Goal: Information Seeking & Learning: Learn about a topic

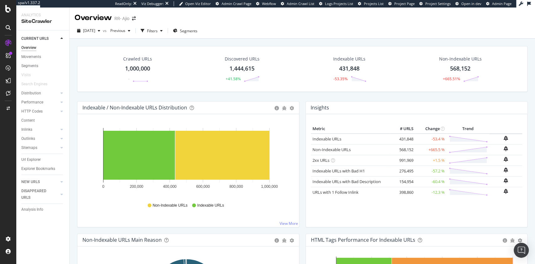
drag, startPoint x: 411, startPoint y: 67, endPoint x: 390, endPoint y: 74, distance: 21.8
click at [411, 67] on div "Non-Indexable URLs 568,152 +665.51%" at bounding box center [460, 69] width 115 height 33
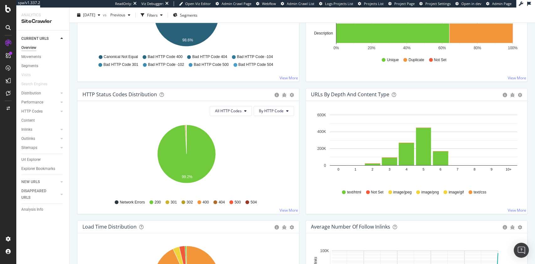
scroll to position [334, 0]
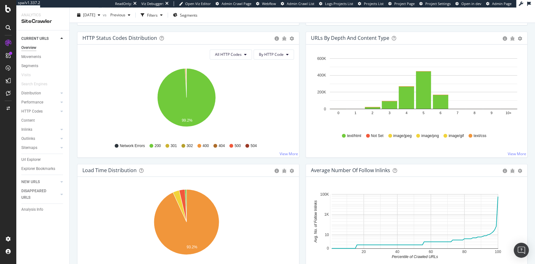
click at [450, 36] on div "URLs by Depth and Content Type" at bounding box center [405, 38] width 189 height 6
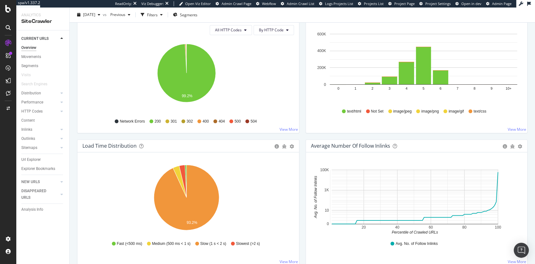
scroll to position [376, 0]
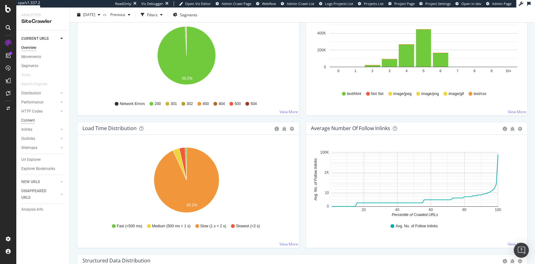
click at [30, 123] on div "Content" at bounding box center [27, 120] width 13 height 7
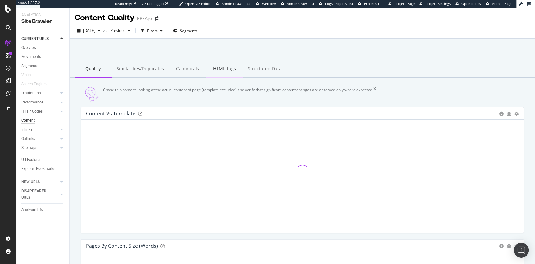
click at [229, 73] on div "HTML Tags" at bounding box center [224, 68] width 37 height 17
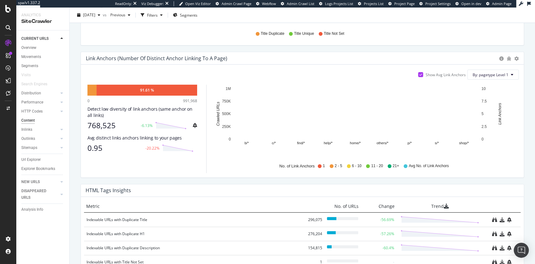
scroll to position [278, 0]
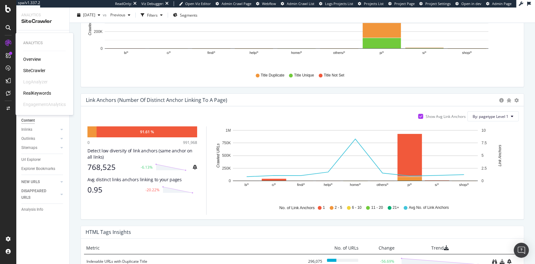
click at [29, 92] on div "RealKeywords" at bounding box center [37, 93] width 28 height 6
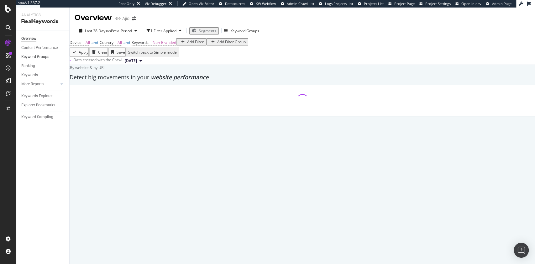
drag, startPoint x: 25, startPoint y: 64, endPoint x: 56, endPoint y: 53, distance: 33.1
click at [25, 64] on div "Ranking" at bounding box center [28, 66] width 14 height 7
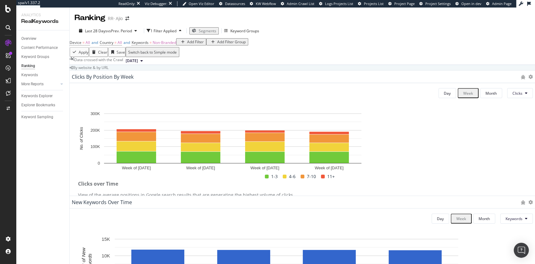
scroll to position [442, 0]
click at [174, 26] on div "1 Filter Applied" at bounding box center [165, 30] width 37 height 9
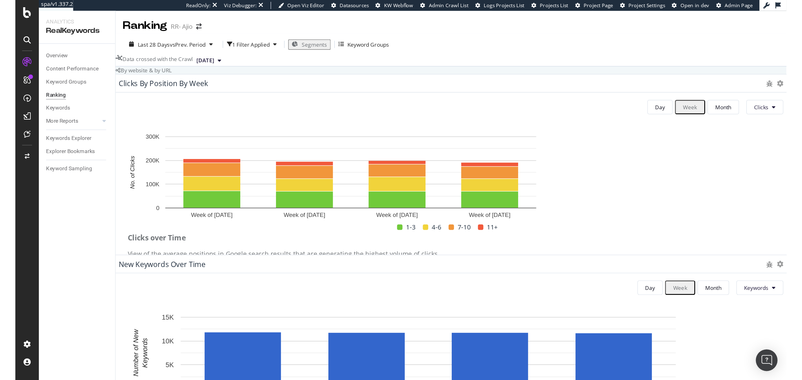
scroll to position [0, 0]
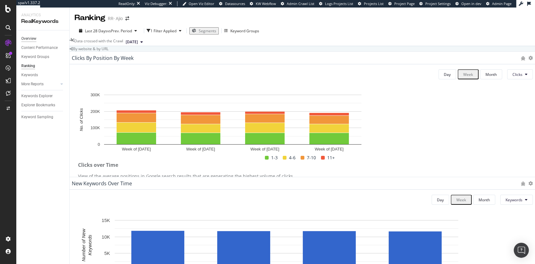
click at [30, 39] on div "Overview" at bounding box center [28, 38] width 15 height 7
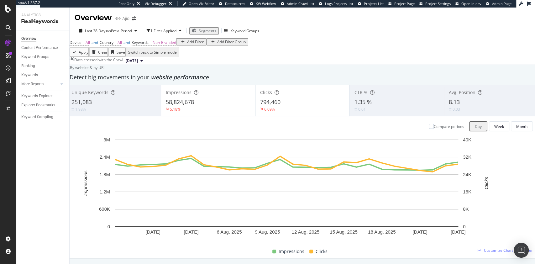
click at [426, 65] on div "Data crossed with the Crawl 2025 Aug. 5th" at bounding box center [302, 61] width 465 height 8
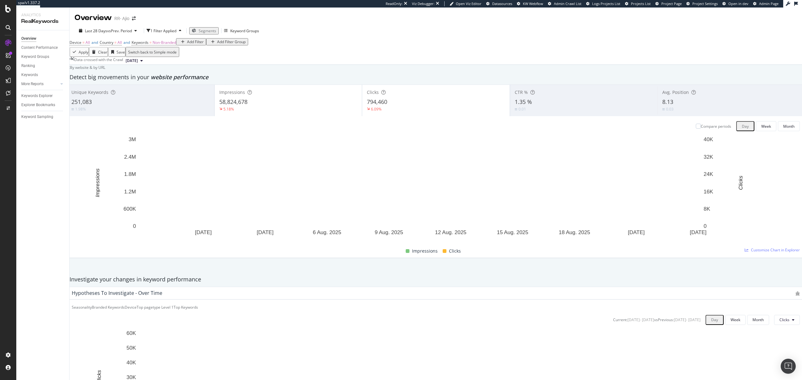
scroll to position [543, 0]
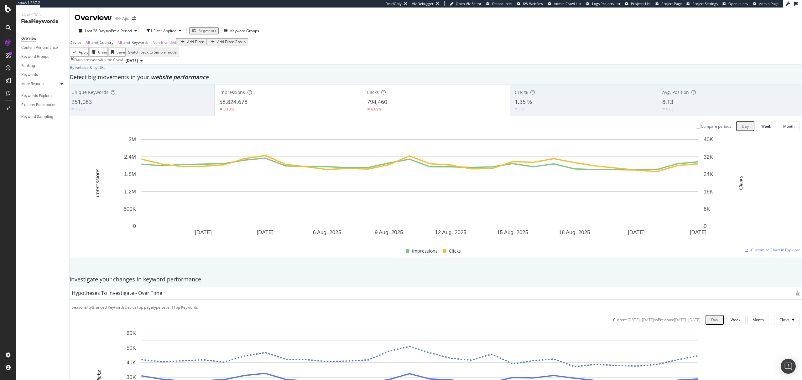
click at [60, 83] on div at bounding box center [62, 84] width 6 height 6
click at [31, 110] on div "Content" at bounding box center [30, 111] width 13 height 7
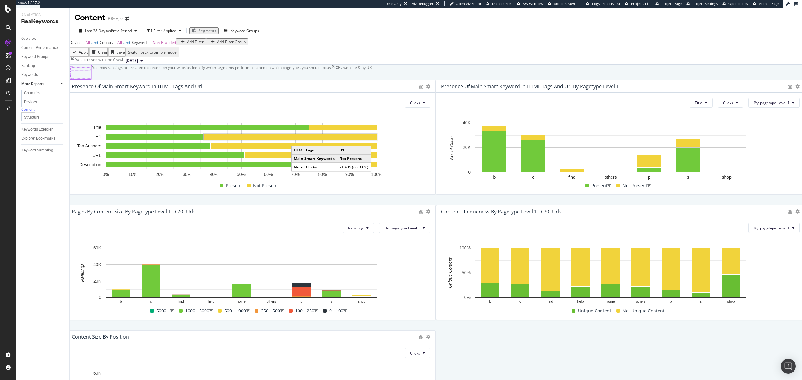
click at [370, 140] on rect "A chart." at bounding box center [290, 137] width 173 height 6
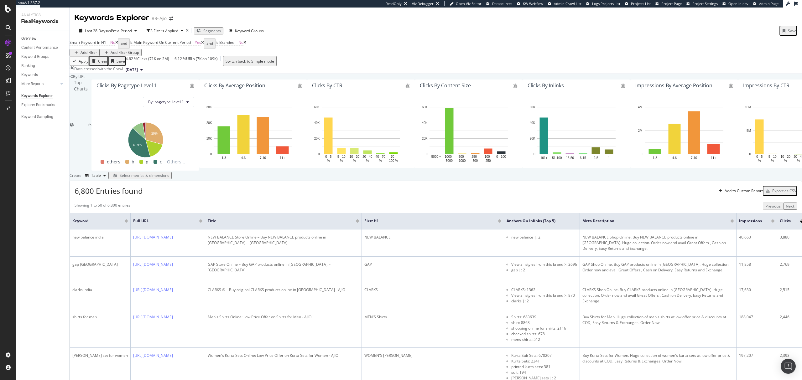
click at [38, 39] on link "Overview" at bounding box center [43, 38] width 44 height 7
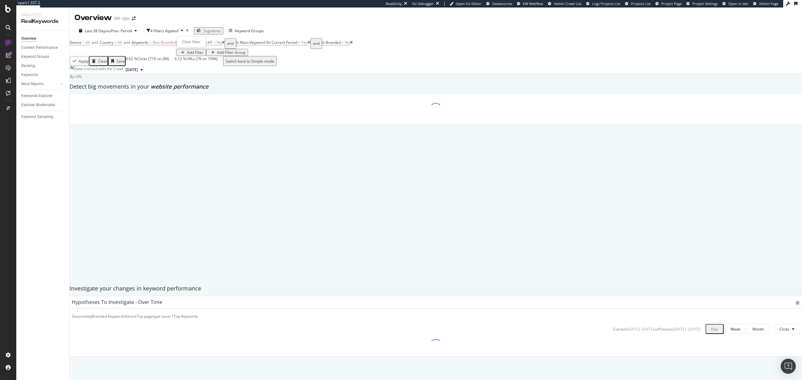
click at [189, 29] on icon "times" at bounding box center [187, 31] width 3 height 4
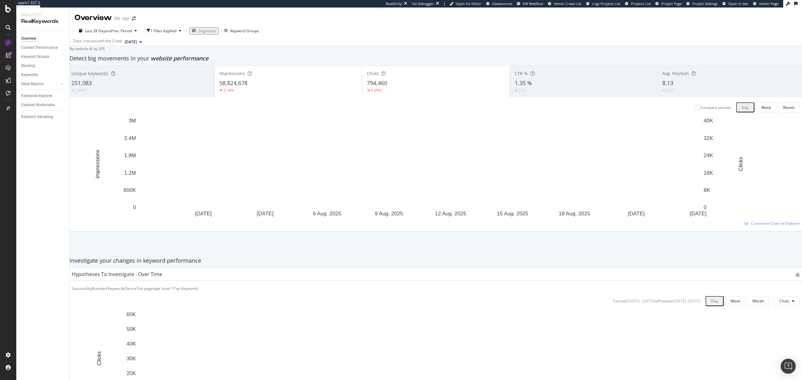
scroll to position [501, 0]
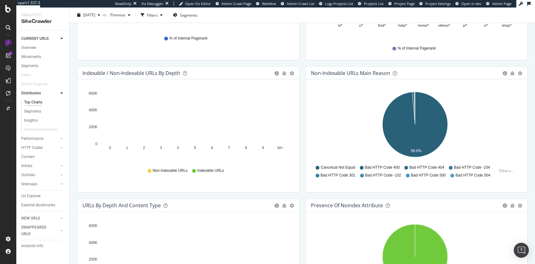
scroll to position [292, 0]
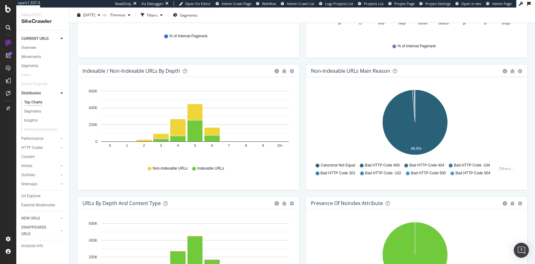
click at [401, 77] on div "Hold CTRL while clicking to filter the report. 98.6% Non-Indexable Main Reason …" at bounding box center [416, 133] width 221 height 113
click at [23, 156] on div "Content" at bounding box center [27, 156] width 13 height 7
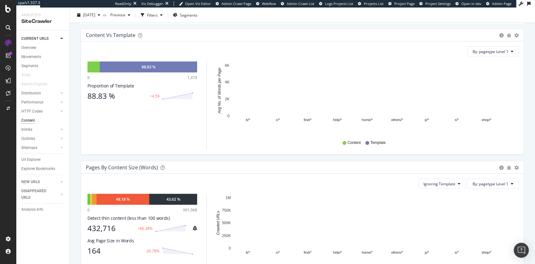
scroll to position [167, 0]
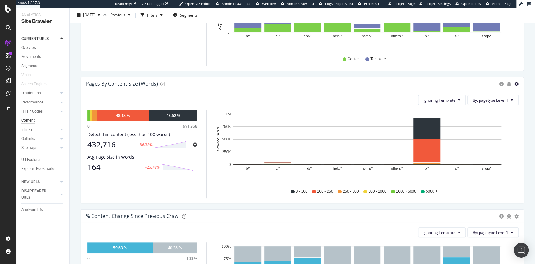
click at [401, 85] on icon "gear" at bounding box center [516, 84] width 4 height 4
click at [401, 109] on span "Chart (by Percentage)" at bounding box center [494, 107] width 57 height 8
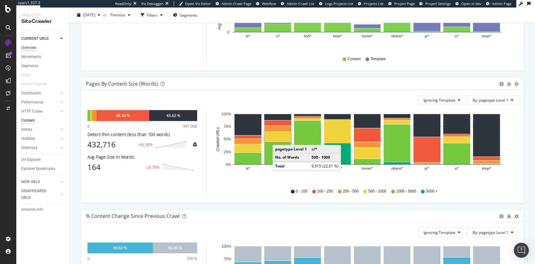
click at [34, 48] on div "Overview" at bounding box center [28, 47] width 15 height 7
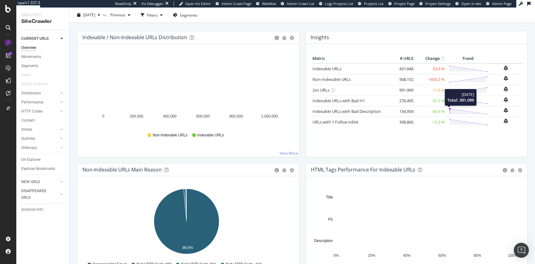
scroll to position [83, 0]
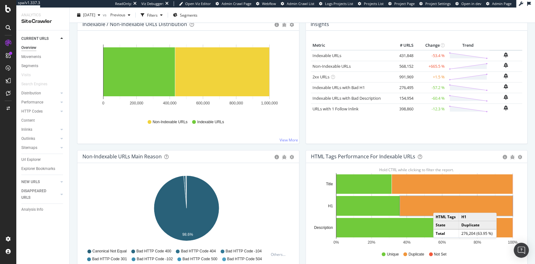
click at [401, 197] on rect "A chart." at bounding box center [456, 206] width 112 height 20
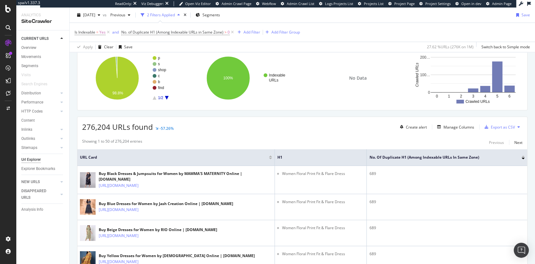
scroll to position [58, 0]
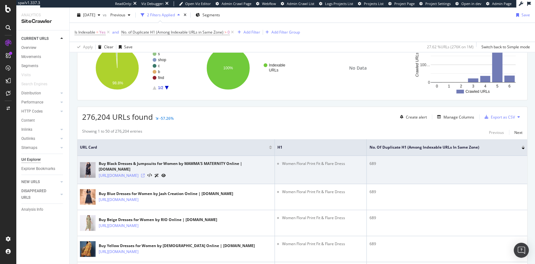
click at [145, 174] on icon at bounding box center [143, 176] width 4 height 4
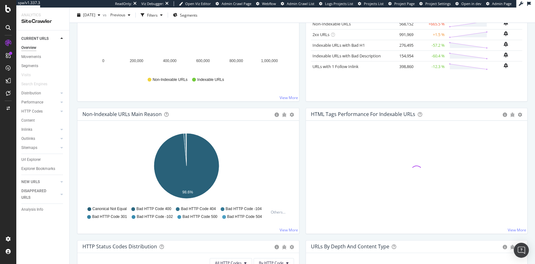
scroll to position [167, 0]
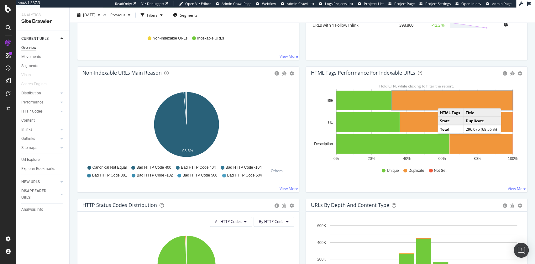
click at [401, 101] on rect "A chart." at bounding box center [452, 100] width 121 height 19
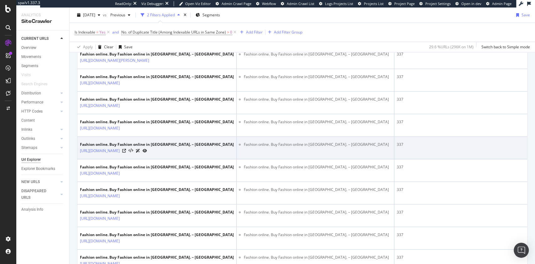
scroll to position [125, 0]
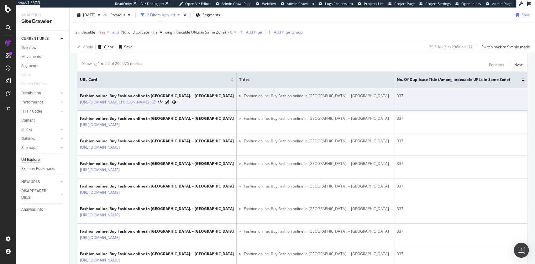
click at [155, 101] on icon at bounding box center [154, 102] width 4 height 4
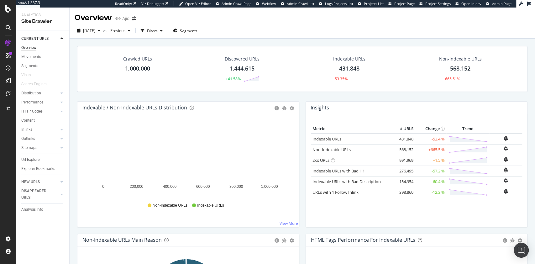
scroll to position [125, 0]
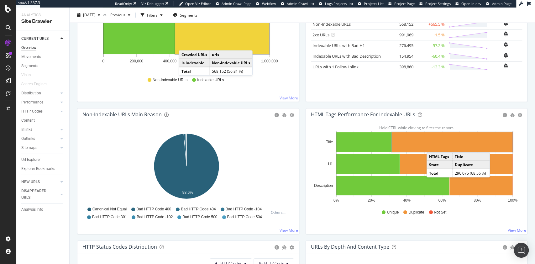
click at [302, 197] on div "HTML Tags Performance for Indexable URLs Bar Bar (by Percentage) Table Export a…" at bounding box center [416, 174] width 228 height 132
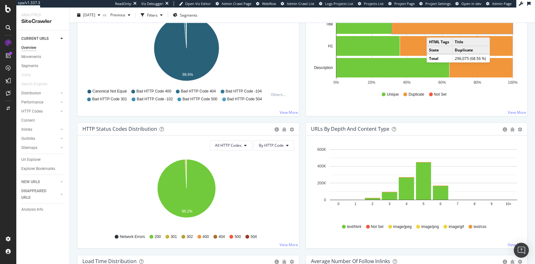
scroll to position [334, 0]
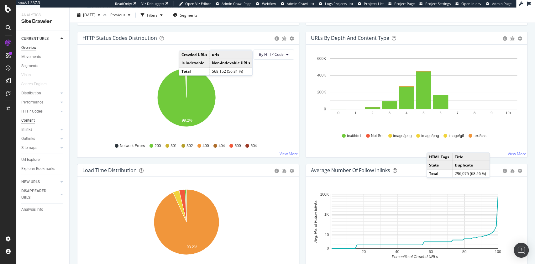
click at [31, 122] on div "Content" at bounding box center [27, 120] width 13 height 7
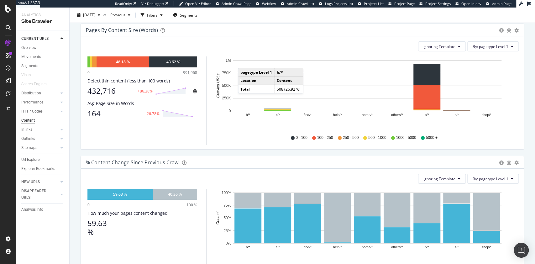
scroll to position [209, 0]
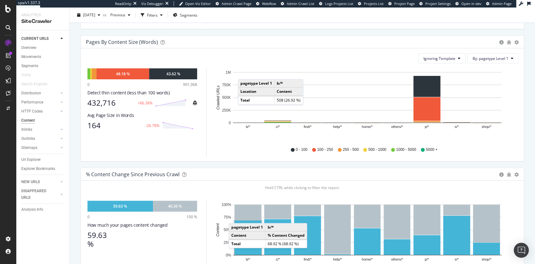
click at [401, 148] on div "0 - 100 100 - 250 250 - 500 500 - 1000 1000 - 5000 5000 +" at bounding box center [366, 150] width 298 height 14
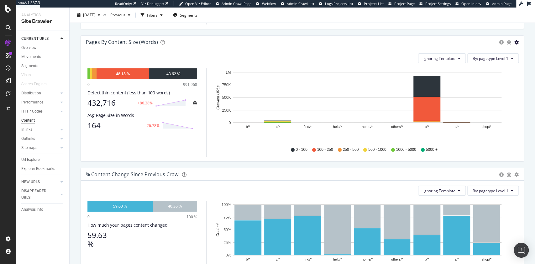
click at [401, 43] on icon "gear" at bounding box center [516, 42] width 4 height 4
click at [401, 67] on span "Chart (by Percentage)" at bounding box center [494, 66] width 57 height 8
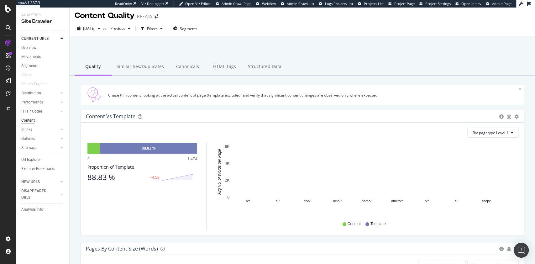
scroll to position [0, 0]
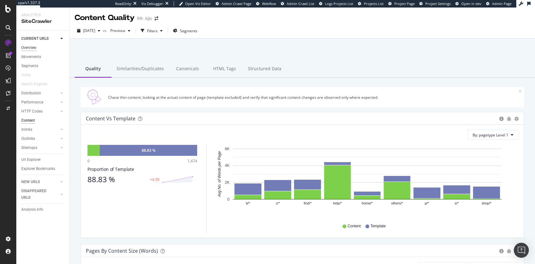
click at [32, 46] on div "Overview" at bounding box center [28, 47] width 15 height 7
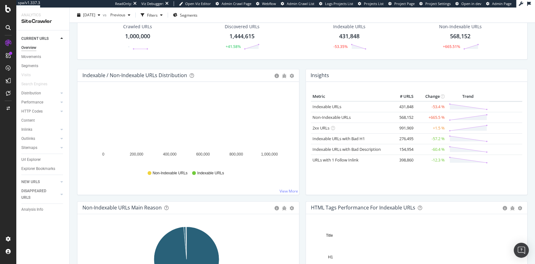
scroll to position [125, 0]
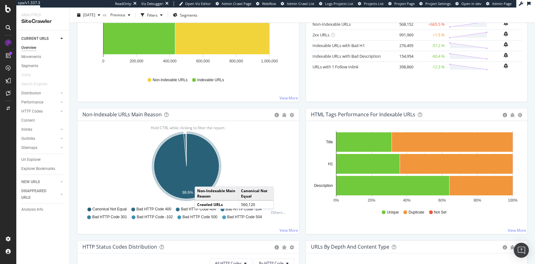
click at [201, 180] on icon "A chart." at bounding box center [186, 165] width 65 height 65
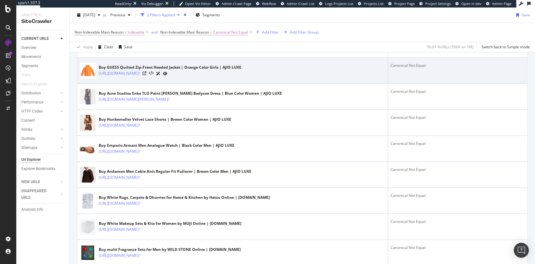
scroll to position [292, 0]
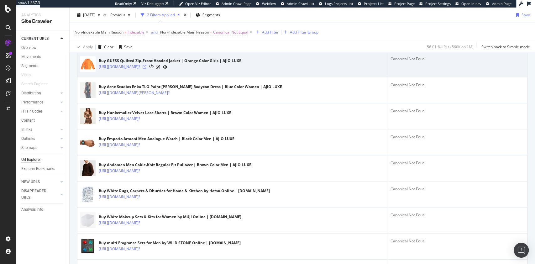
click at [146, 65] on icon at bounding box center [145, 67] width 4 height 4
click at [209, 69] on div "https://luxe.ajio.com/guess-quilted-zip-front-hooded-jacket-/p/467299660_orange?" at bounding box center [170, 67] width 143 height 7
click at [140, 66] on link "https://luxe.ajio.com/guess-quilted-zip-front-hooded-jacket-/p/467299660_orange?" at bounding box center [119, 67] width 41 height 6
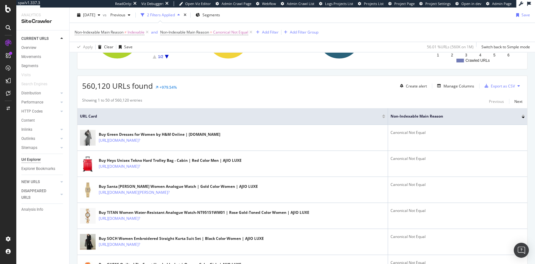
scroll to position [0, 0]
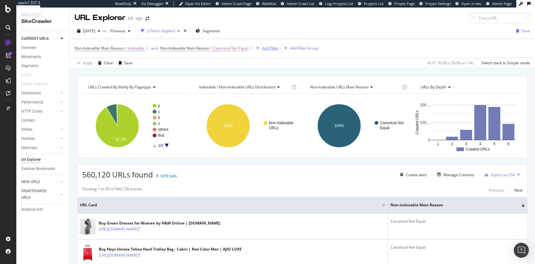
click at [266, 46] on div "Add Filter" at bounding box center [270, 47] width 17 height 5
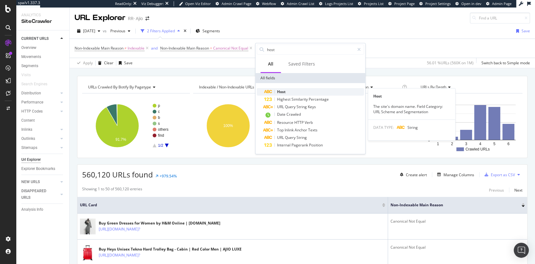
type input "host"
click at [298, 88] on div "Host" at bounding box center [314, 92] width 100 height 8
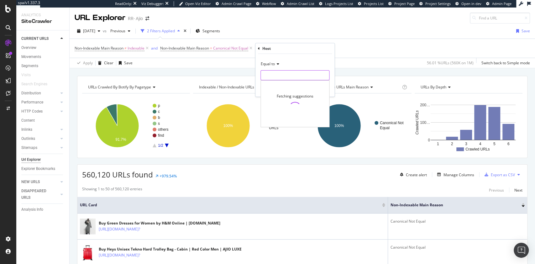
click at [290, 75] on input "text" at bounding box center [295, 75] width 68 height 10
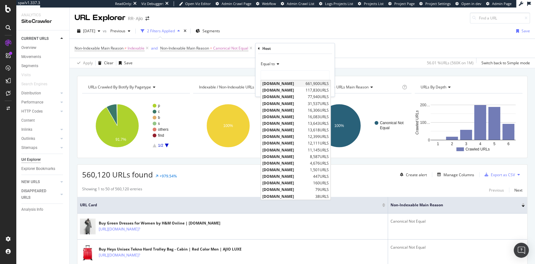
click at [290, 81] on span "www.ajio.com" at bounding box center [283, 83] width 42 height 5
type input "www.ajio.com"
click at [306, 76] on input "www.ajio.com" at bounding box center [290, 75] width 59 height 10
click at [309, 66] on div "Equal to" at bounding box center [294, 64] width 69 height 10
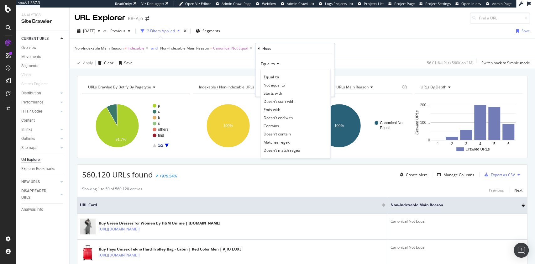
click at [311, 65] on div "Equal to" at bounding box center [294, 64] width 69 height 10
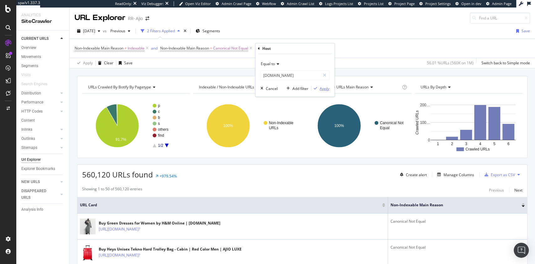
click at [324, 89] on div "Apply" at bounding box center [325, 88] width 10 height 5
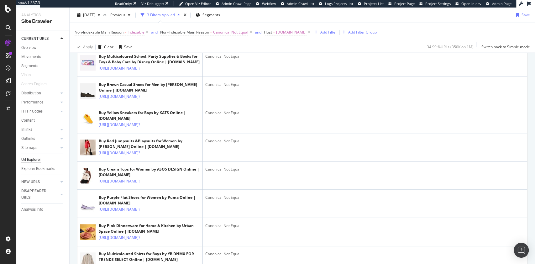
scroll to position [292, 0]
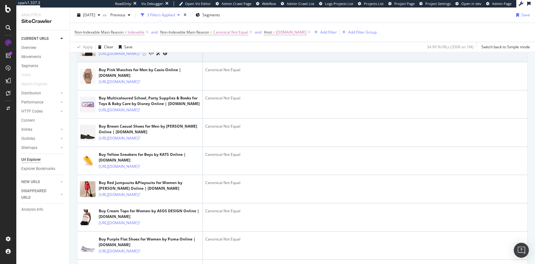
click at [146, 55] on icon at bounding box center [145, 54] width 4 height 4
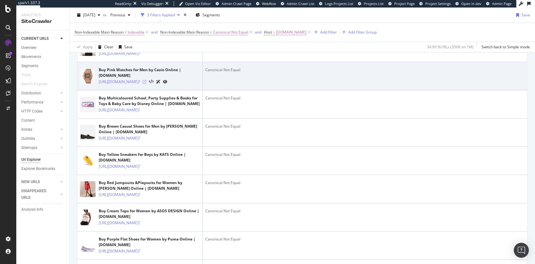
click at [146, 84] on icon at bounding box center [145, 82] width 4 height 4
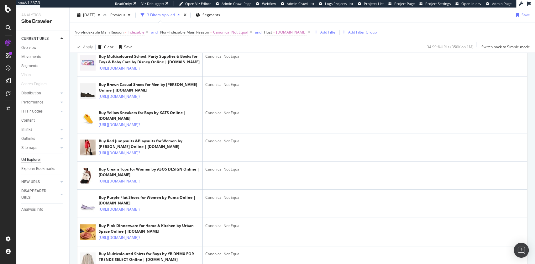
scroll to position [418, 0]
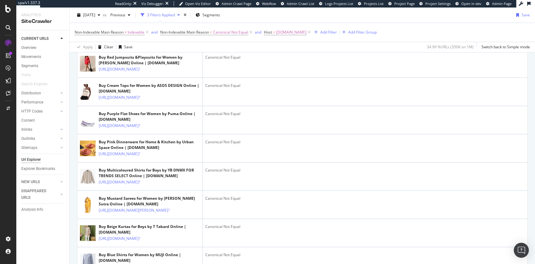
click at [146, 15] on icon at bounding box center [145, 13] width 4 height 4
click at [140, 16] on link "https://www.ajio.com/van-heusen-men-low-top-slip-on-shoes/p/469603948_brown?" at bounding box center [119, 13] width 41 height 6
click at [25, 43] on div "CURRENT URLS" at bounding box center [45, 38] width 48 height 9
click at [28, 47] on div "Overview" at bounding box center [28, 47] width 15 height 7
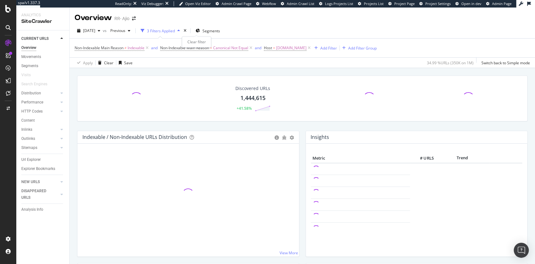
click at [188, 31] on div "times" at bounding box center [184, 31] width 5 height 6
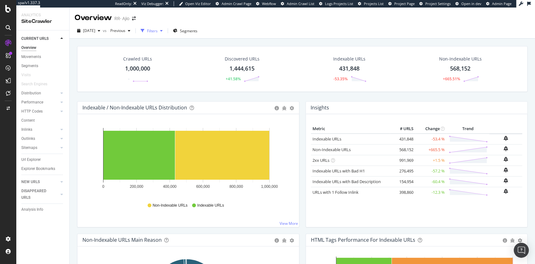
click at [158, 29] on div "Filters" at bounding box center [152, 30] width 11 height 5
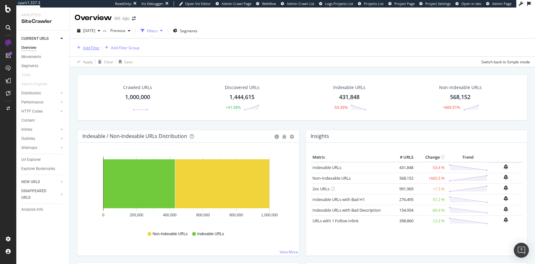
click at [87, 48] on div "Add Filter" at bounding box center [91, 47] width 17 height 5
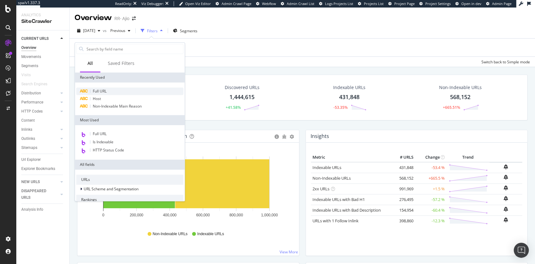
click at [104, 88] on div "Full URL" at bounding box center [129, 91] width 107 height 8
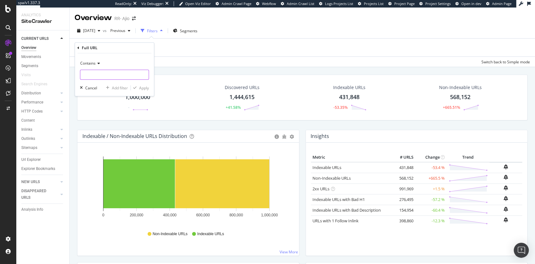
click at [122, 72] on input "text" at bounding box center [114, 75] width 68 height 10
type input "?"
click at [140, 88] on div "Apply" at bounding box center [144, 87] width 10 height 5
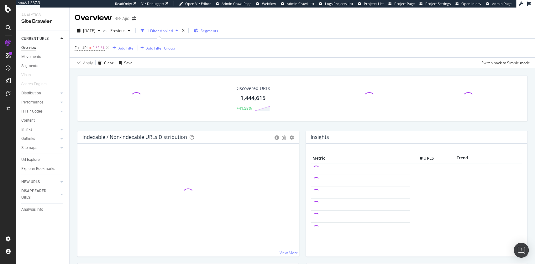
click at [210, 33] on div "Segments" at bounding box center [206, 30] width 24 height 5
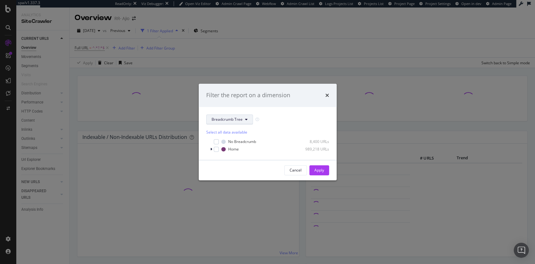
click at [245, 122] on button "Breadcrumb Tree" at bounding box center [229, 119] width 47 height 10
click at [236, 142] on span "pagetype" at bounding box center [231, 142] width 40 height 6
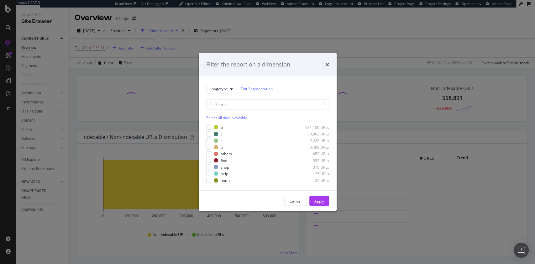
click at [211, 118] on div "Select all data available" at bounding box center [267, 117] width 123 height 5
click at [209, 126] on icon "modal" at bounding box center [208, 127] width 3 height 3
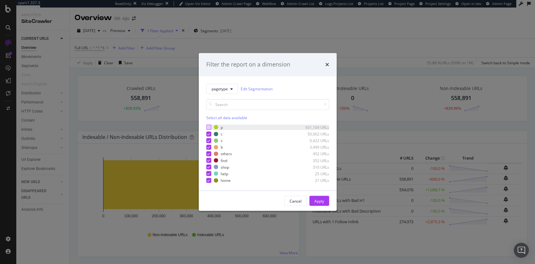
click at [317, 197] on div "Apply" at bounding box center [319, 200] width 10 height 5
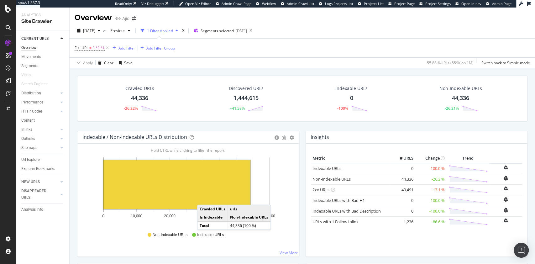
scroll to position [42, 0]
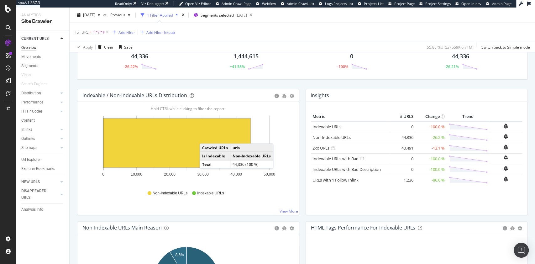
click at [206, 137] on rect "A chart." at bounding box center [176, 142] width 147 height 49
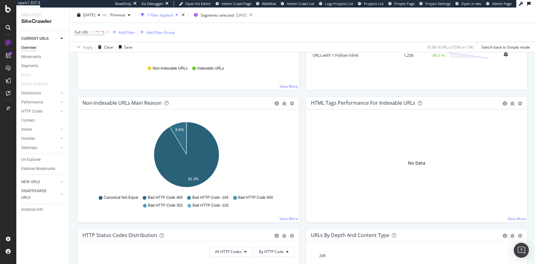
scroll to position [167, 0]
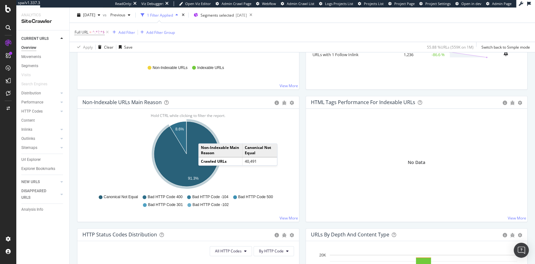
click at [205, 137] on icon "A chart." at bounding box center [186, 153] width 65 height 65
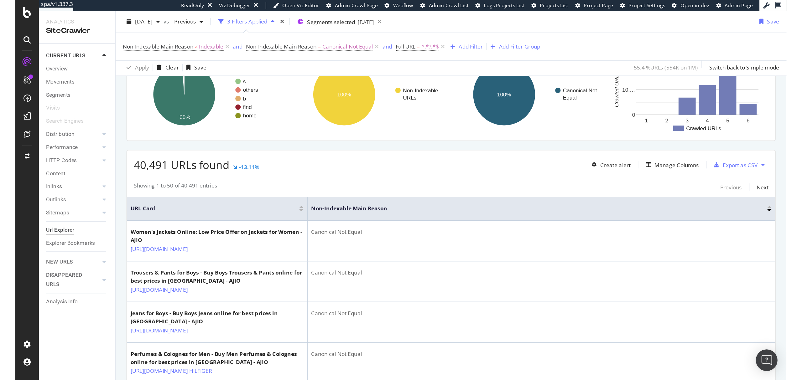
scroll to position [83, 0]
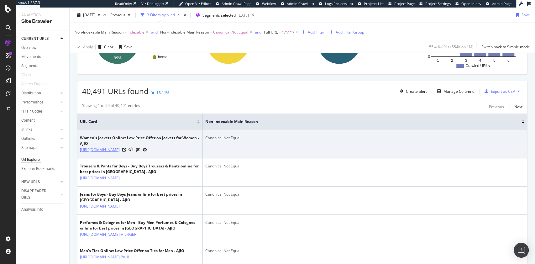
click at [120, 149] on link "https://www.ajio.com/c/830303006?query=:relevance:brand:W" at bounding box center [100, 150] width 40 height 6
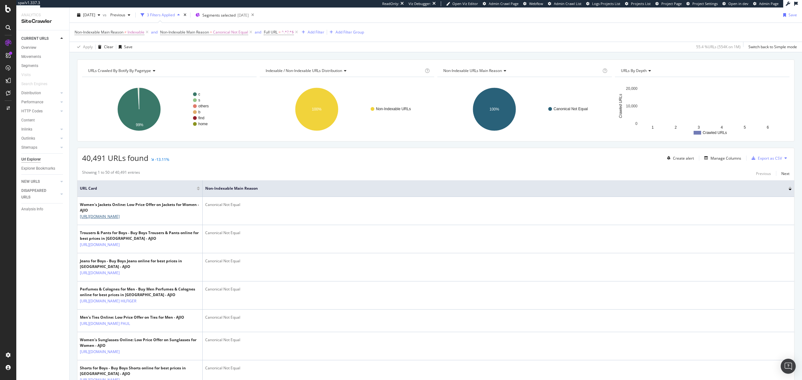
scroll to position [0, 0]
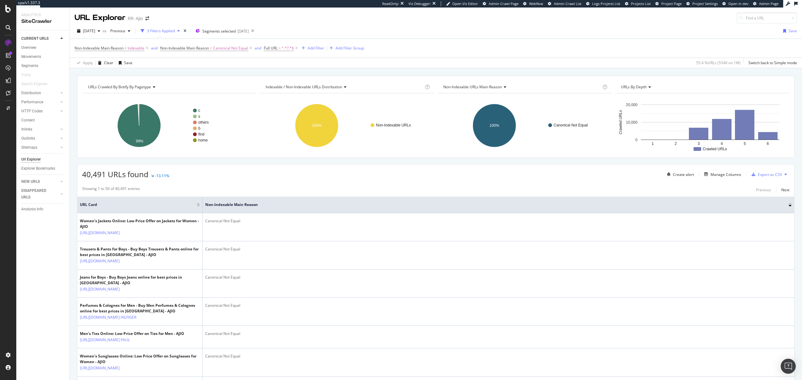
drag, startPoint x: 35, startPoint y: 48, endPoint x: 155, endPoint y: 44, distance: 119.4
click at [35, 48] on div "Overview" at bounding box center [28, 47] width 15 height 7
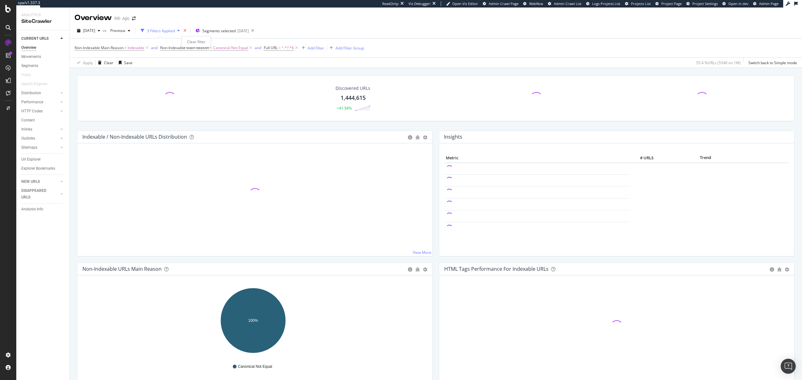
click at [186, 29] on icon "times" at bounding box center [185, 31] width 3 height 4
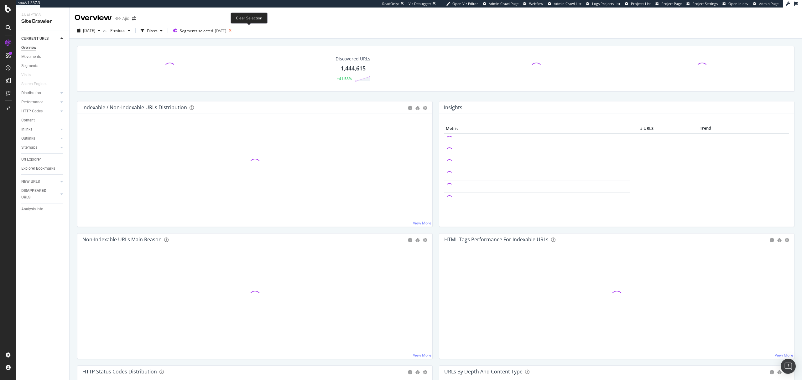
click at [234, 31] on icon at bounding box center [230, 30] width 8 height 9
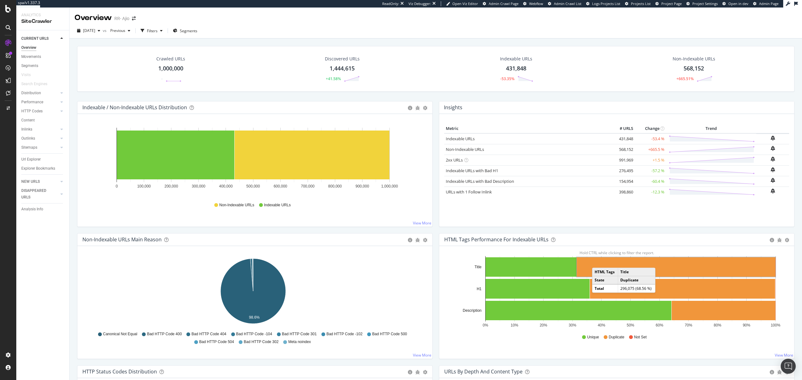
drag, startPoint x: 595, startPoint y: 262, endPoint x: 595, endPoint y: 268, distance: 6.3
drag, startPoint x: 595, startPoint y: 268, endPoint x: 737, endPoint y: 266, distance: 142.6
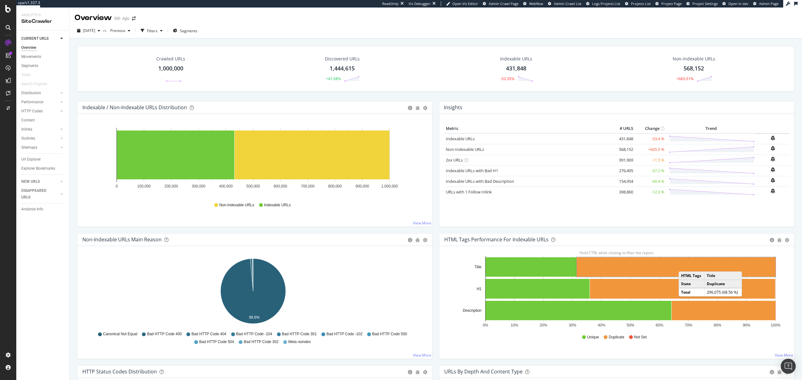
click at [401, 197] on rect "A chart." at bounding box center [676, 266] width 199 height 19
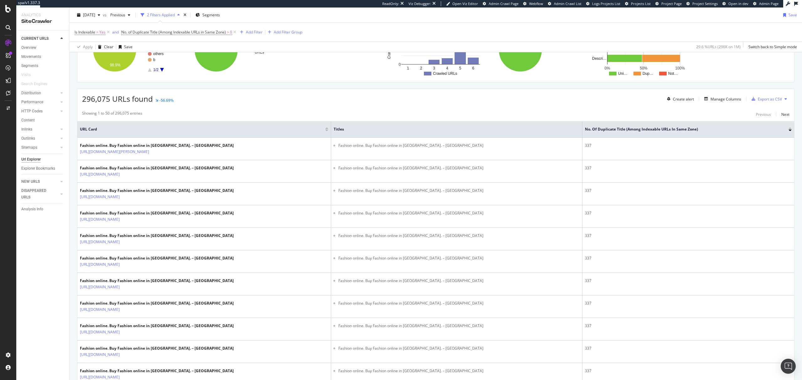
scroll to position [47, 0]
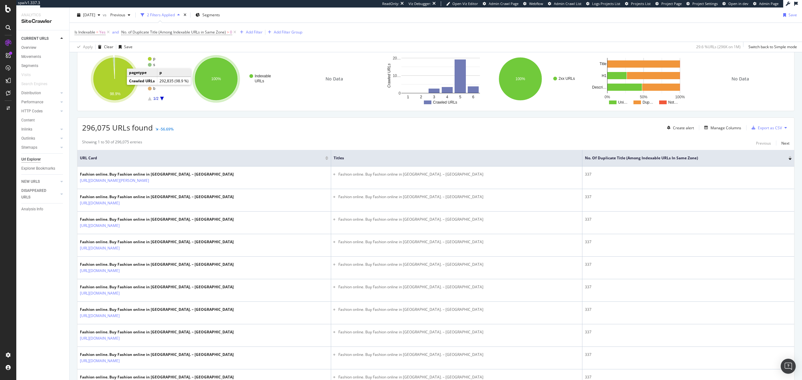
click at [128, 88] on icon "A chart." at bounding box center [114, 78] width 43 height 43
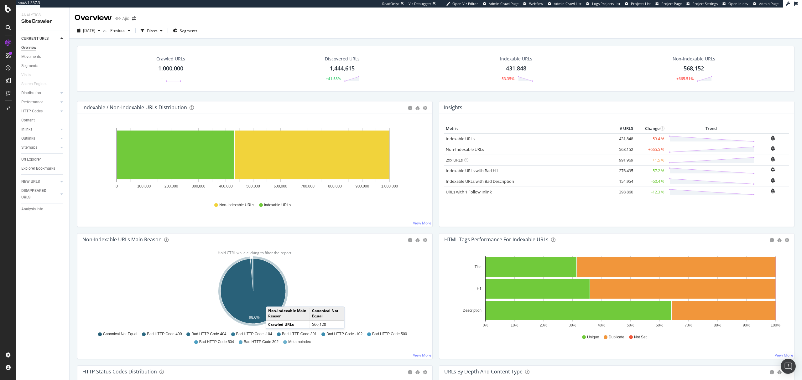
click at [272, 197] on icon "A chart." at bounding box center [253, 291] width 65 height 65
click at [260, 197] on icon "A chart." at bounding box center [253, 291] width 65 height 65
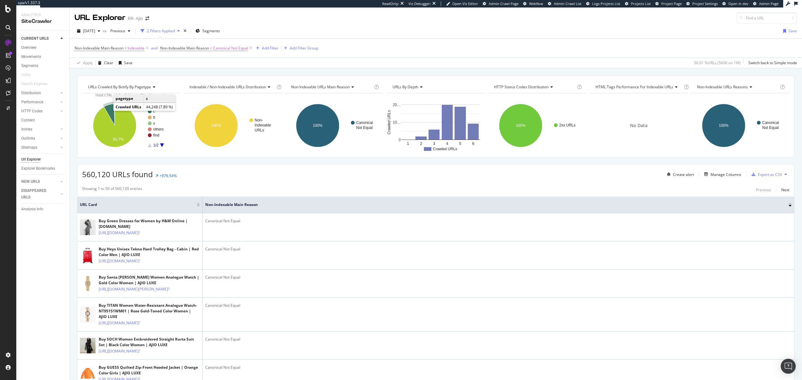
click at [109, 110] on icon "A chart." at bounding box center [109, 115] width 11 height 22
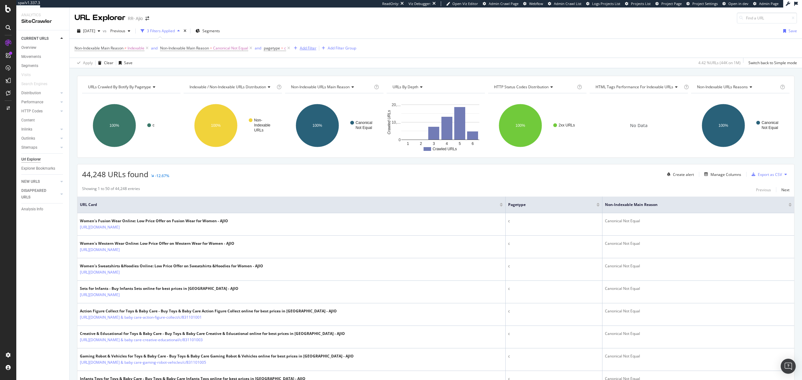
click at [311, 48] on div "Add Filter" at bounding box center [308, 47] width 17 height 5
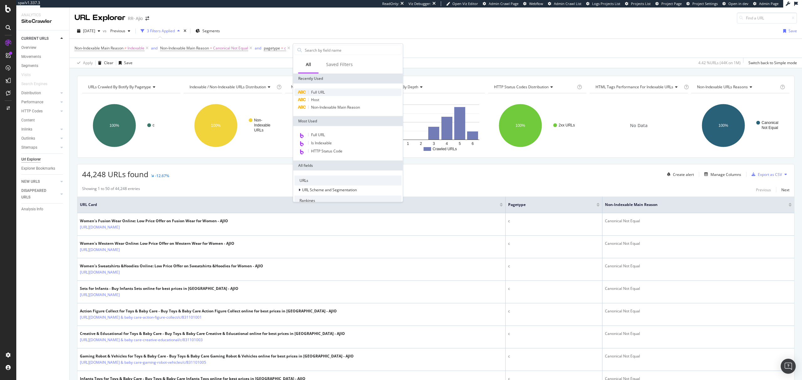
click at [325, 93] on div "Full URL" at bounding box center [347, 93] width 107 height 8
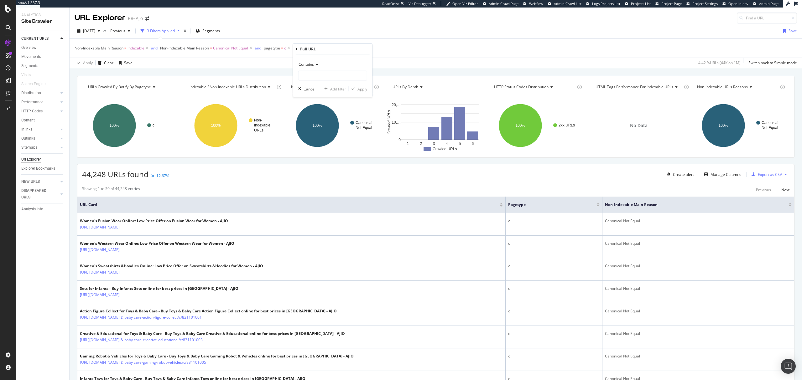
click at [329, 70] on div "Contains" at bounding box center [332, 70] width 69 height 21
click at [325, 75] on input "text" at bounding box center [333, 76] width 68 height 10
type input "?"
click at [365, 87] on div "Apply" at bounding box center [362, 88] width 10 height 5
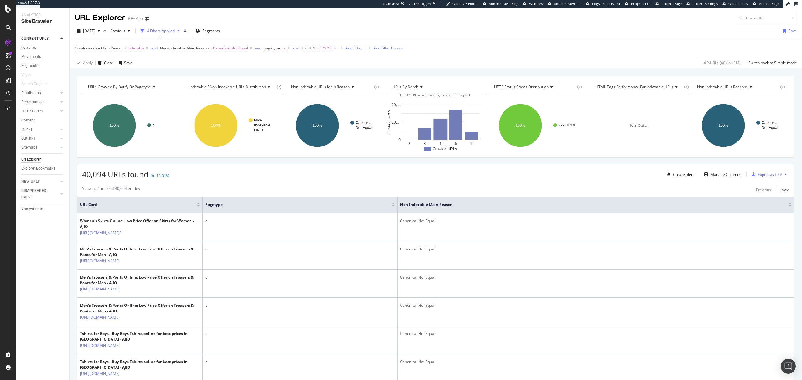
drag, startPoint x: 28, startPoint y: 45, endPoint x: 190, endPoint y: 33, distance: 163.1
click at [28, 45] on div "Overview" at bounding box center [28, 47] width 15 height 7
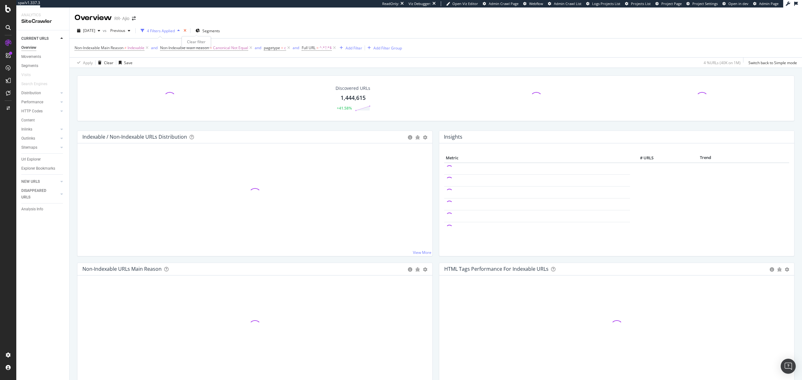
click at [186, 31] on icon "times" at bounding box center [185, 31] width 3 height 4
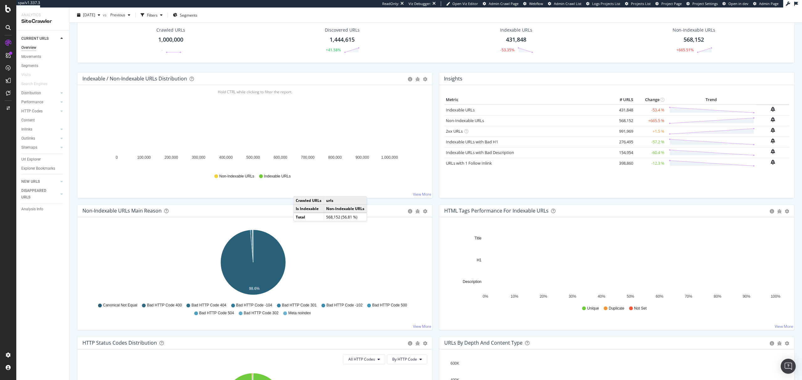
scroll to position [42, 0]
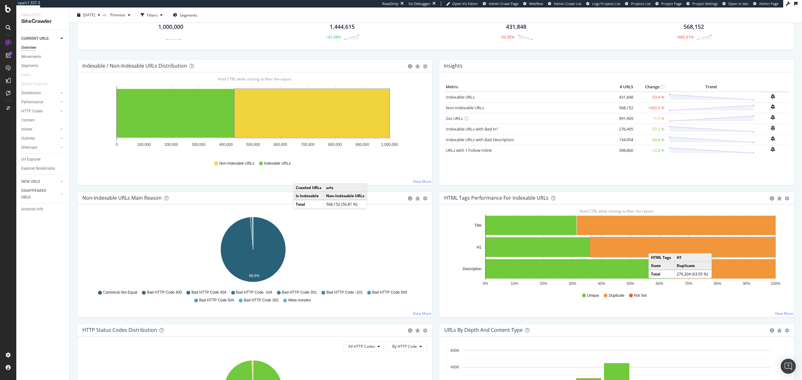
click at [401, 197] on rect "A chart." at bounding box center [682, 247] width 185 height 20
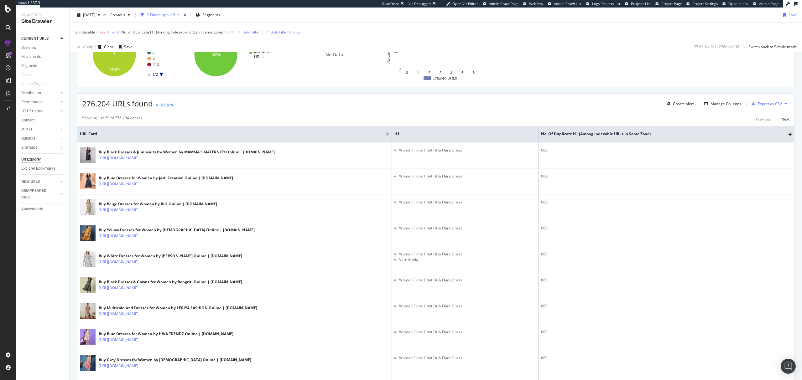
scroll to position [83, 0]
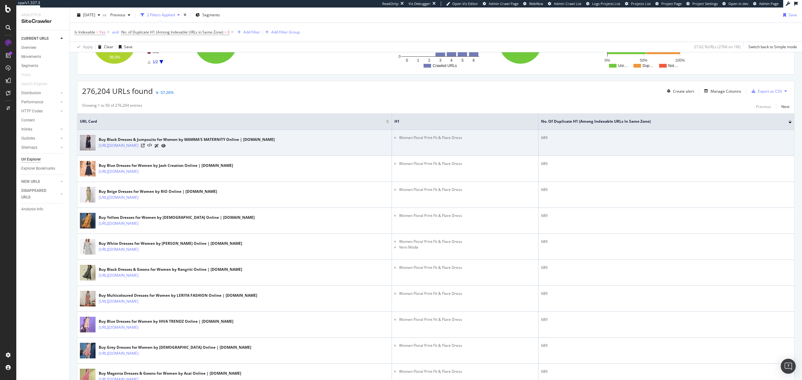
drag, startPoint x: 464, startPoint y: 139, endPoint x: 460, endPoint y: 139, distance: 3.8
click at [401, 139] on li "Women Floral Print Fit & Flare Dress" at bounding box center [467, 138] width 137 height 6
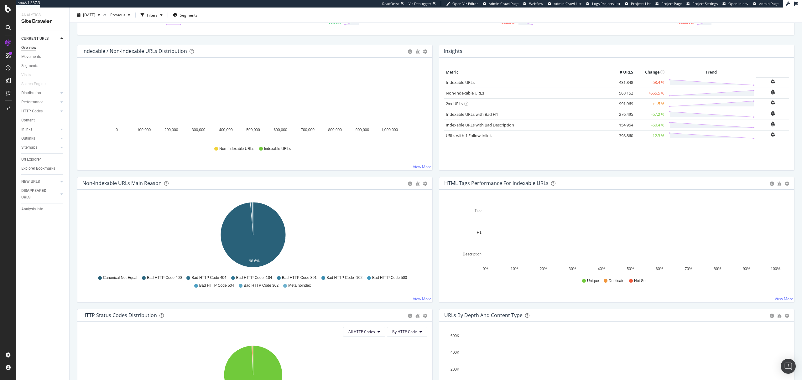
scroll to position [42, 0]
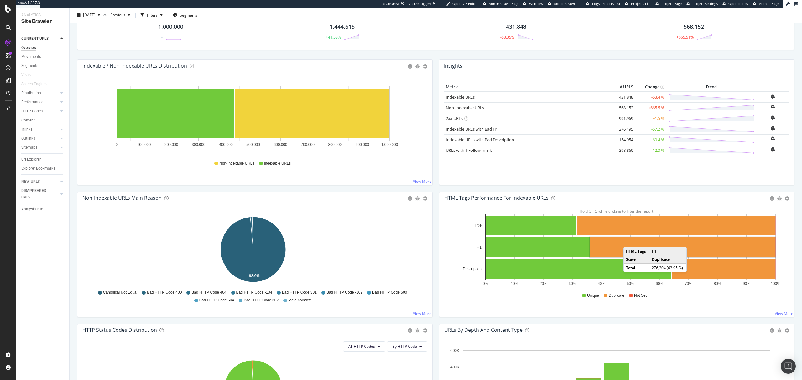
click at [401, 197] on rect "A chart." at bounding box center [682, 247] width 185 height 20
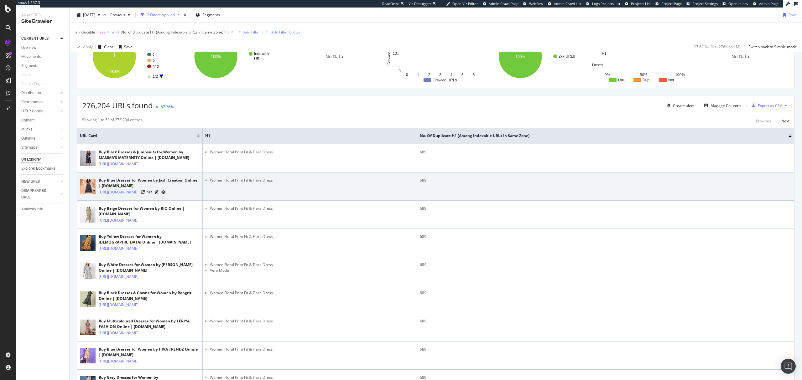
scroll to position [83, 0]
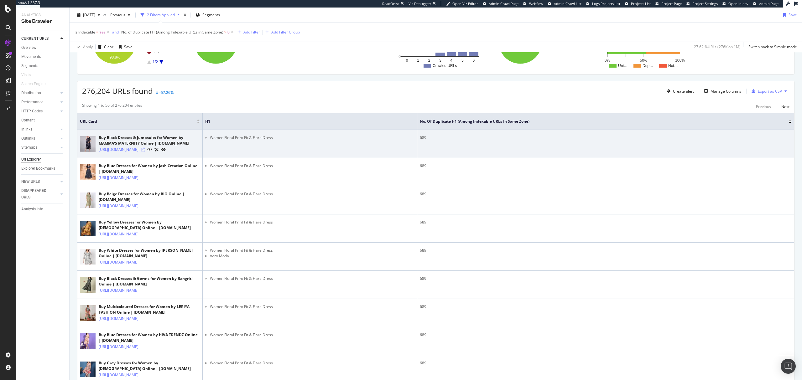
click at [145, 152] on icon at bounding box center [143, 150] width 4 height 4
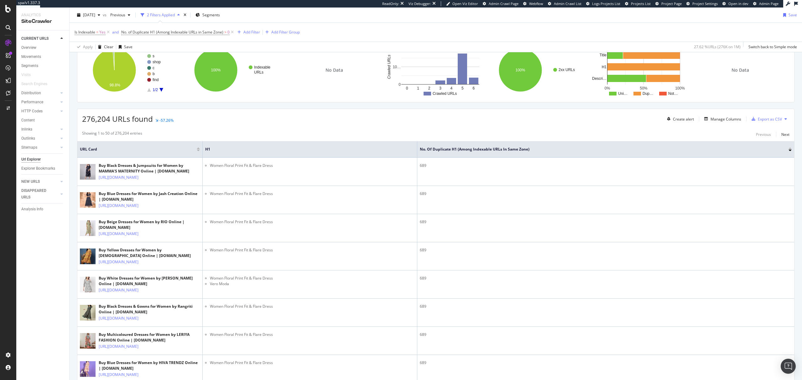
scroll to position [42, 0]
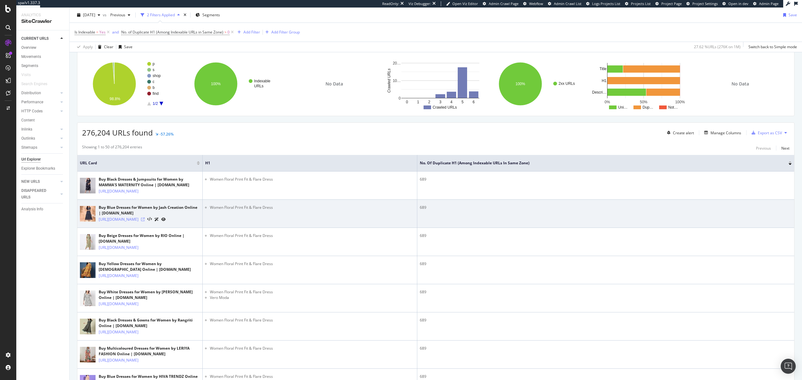
click at [145, 197] on icon at bounding box center [143, 220] width 4 height 4
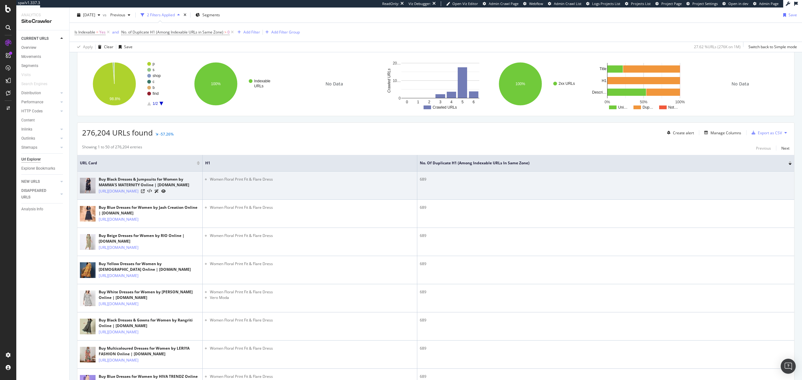
scroll to position [83, 0]
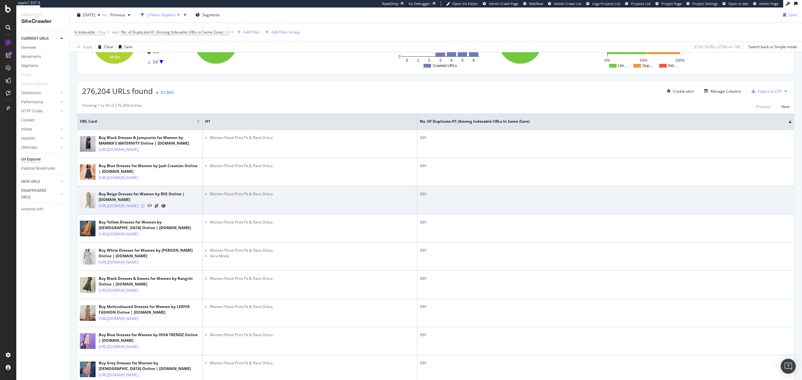
click at [145, 197] on icon at bounding box center [143, 206] width 4 height 4
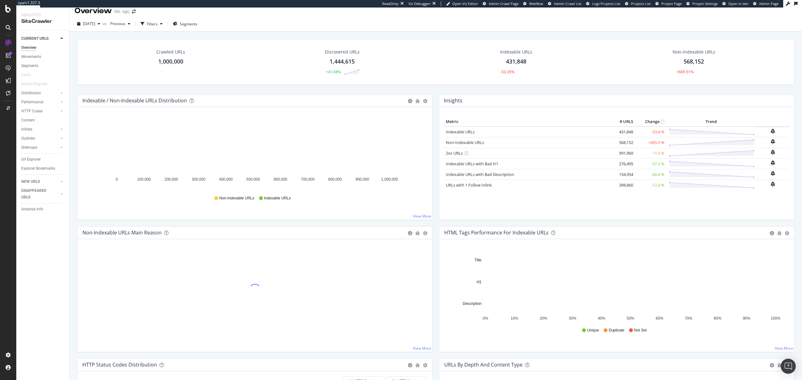
scroll to position [42, 0]
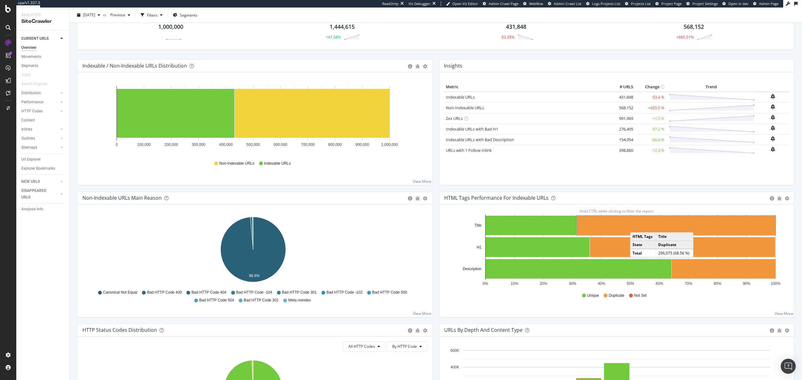
click at [401, 197] on rect "A chart." at bounding box center [676, 225] width 199 height 19
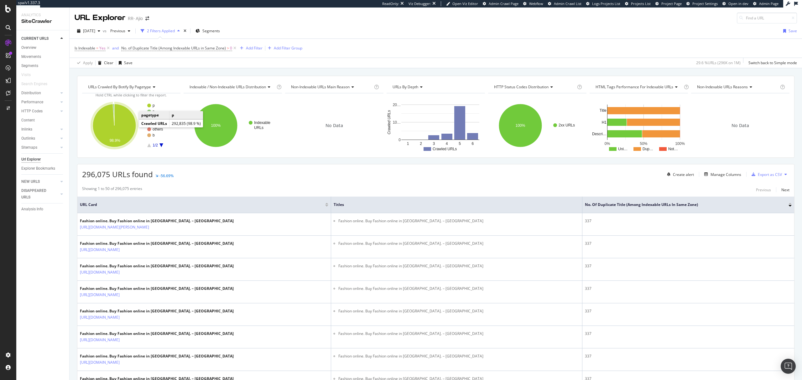
drag, startPoint x: 135, startPoint y: 128, endPoint x: 127, endPoint y: 126, distance: 8.4
click at [127, 126] on icon "A chart." at bounding box center [114, 125] width 43 height 43
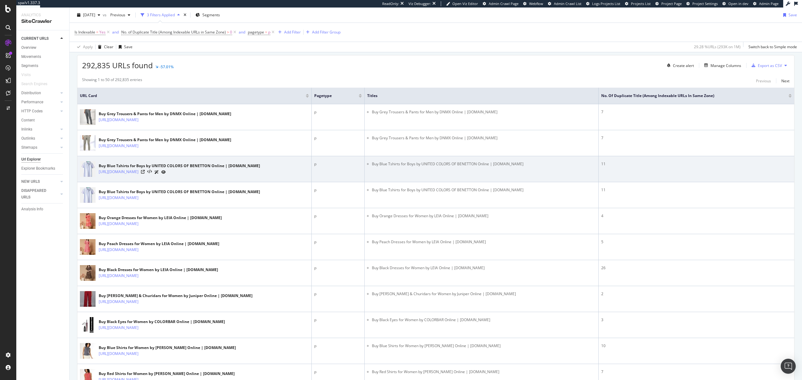
scroll to position [125, 0]
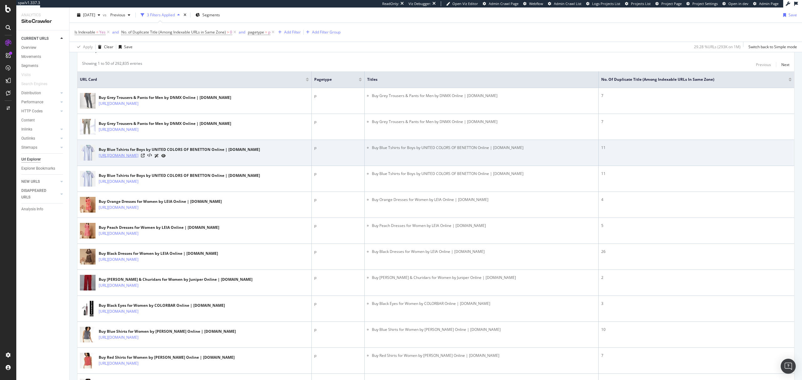
click at [138, 159] on link "https://www.ajio.com/united-colors-of-benetton-boys-regular-fit-t-shirt-/p/7010…" at bounding box center [119, 156] width 40 height 6
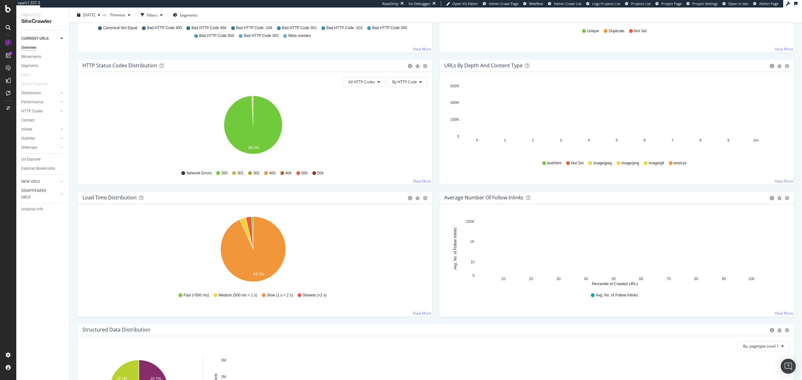
scroll to position [292, 0]
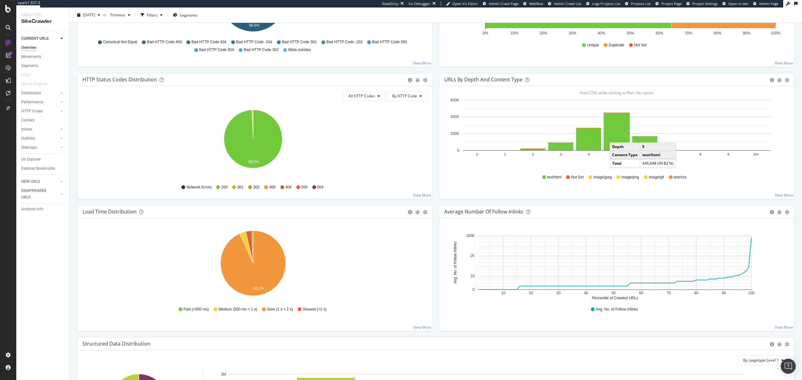
click at [401, 137] on rect "A chart." at bounding box center [616, 131] width 25 height 37
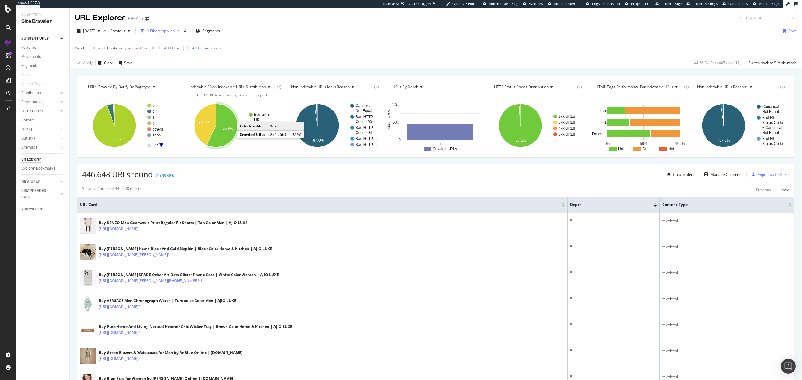
click at [226, 138] on icon "A chart." at bounding box center [222, 125] width 31 height 43
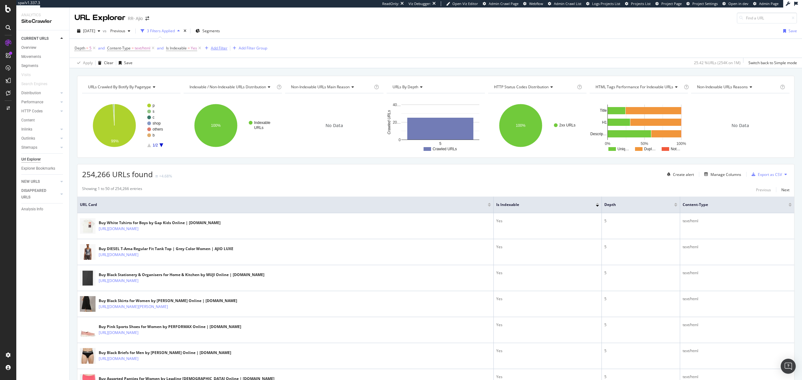
click at [217, 51] on div "Add Filter" at bounding box center [214, 48] width 25 height 7
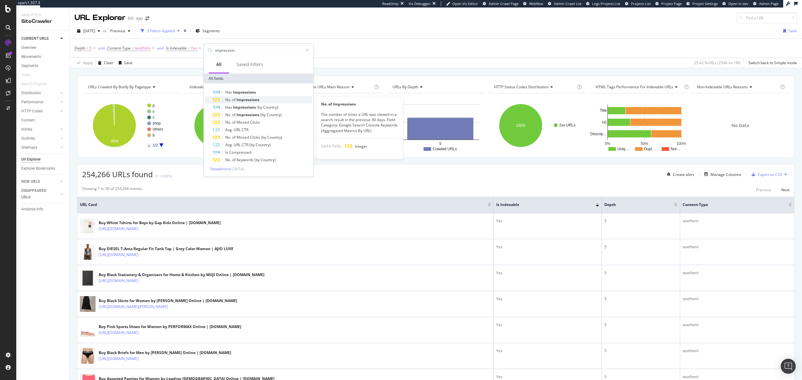
type input "impression"
click at [259, 100] on span "Impressions" at bounding box center [247, 99] width 23 height 5
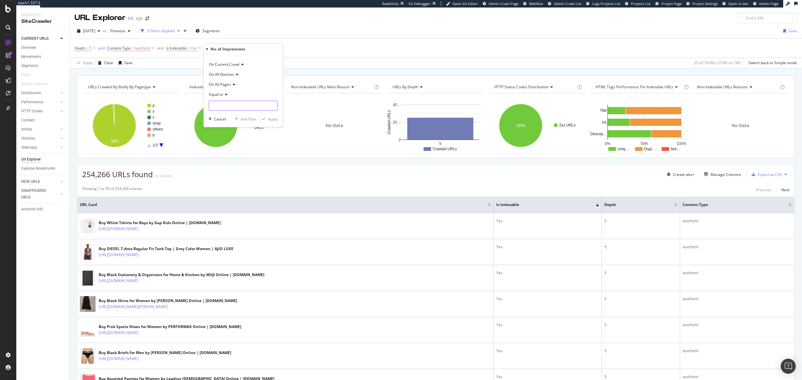
click at [227, 103] on input "number" at bounding box center [243, 106] width 69 height 10
click at [226, 96] on icon at bounding box center [225, 95] width 4 height 4
click at [240, 146] on span "Greater than or equal to" at bounding box center [233, 147] width 42 height 5
click at [241, 106] on input "number" at bounding box center [243, 106] width 69 height 10
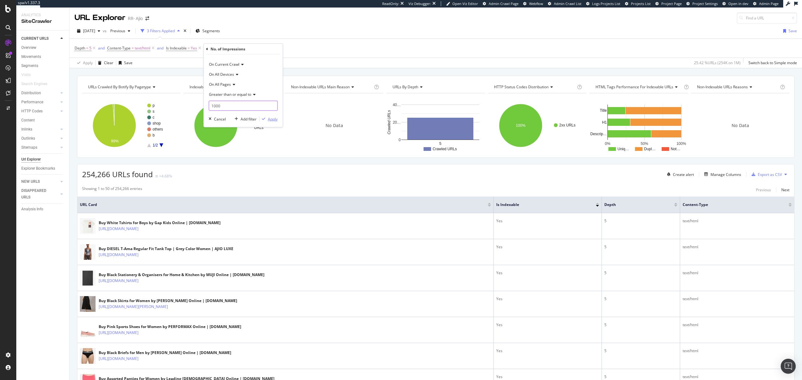
type input "1000"
click at [273, 119] on div "Apply" at bounding box center [273, 118] width 10 height 5
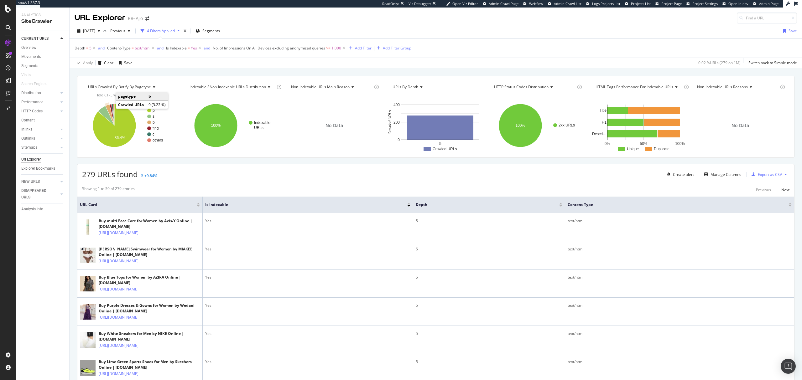
click at [108, 108] on icon "A chart." at bounding box center [109, 115] width 9 height 21
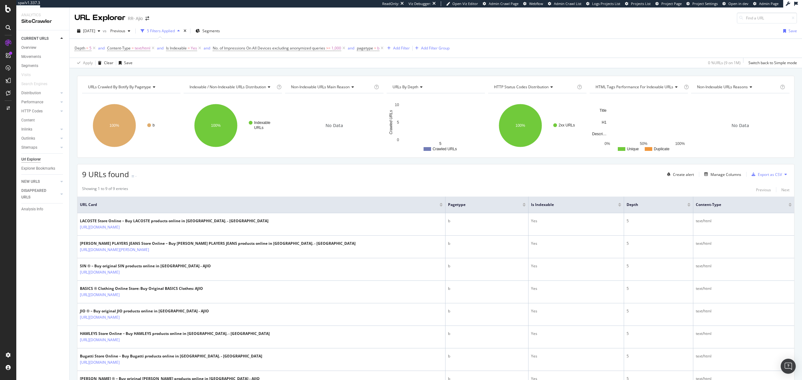
scroll to position [42, 0]
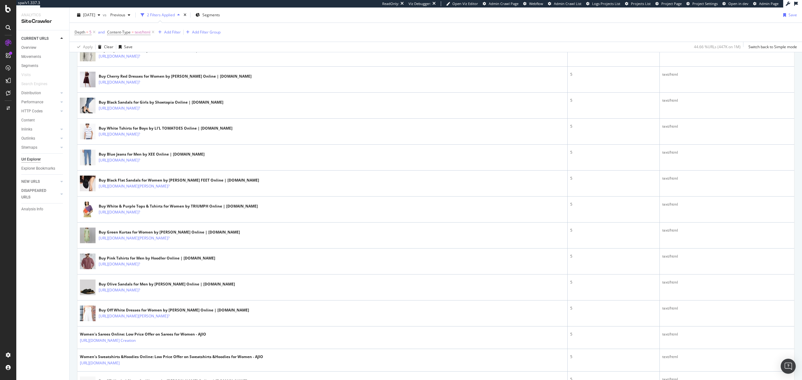
scroll to position [804, 0]
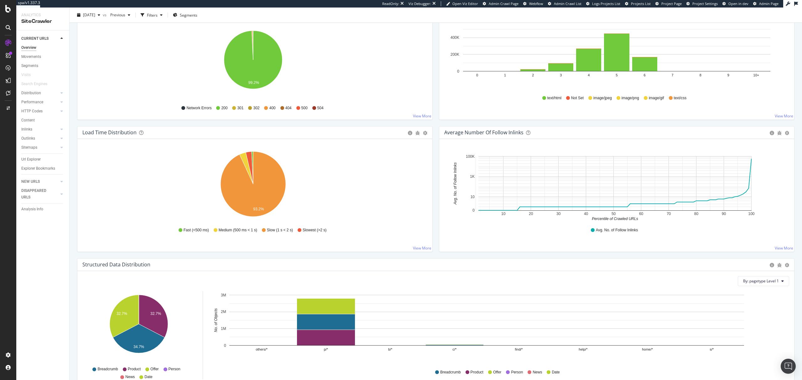
scroll to position [370, 0]
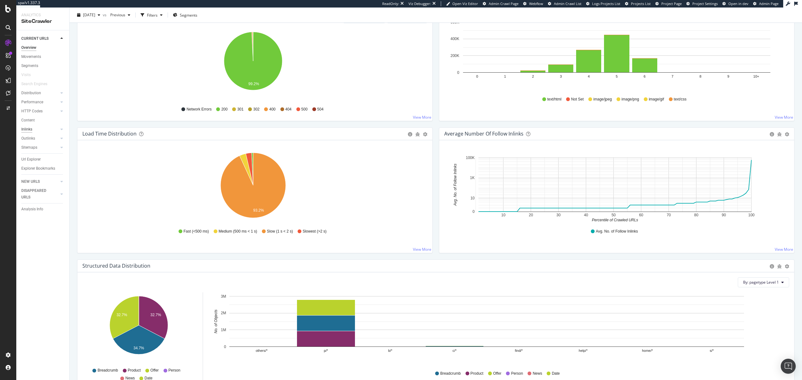
click at [28, 130] on div "Inlinks" at bounding box center [26, 129] width 11 height 7
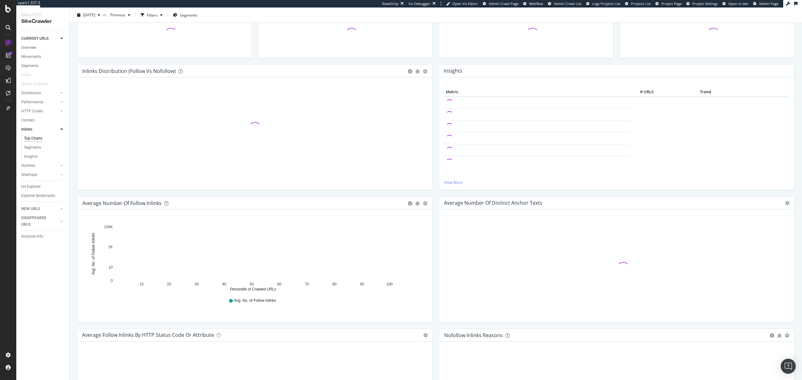
scroll to position [42, 0]
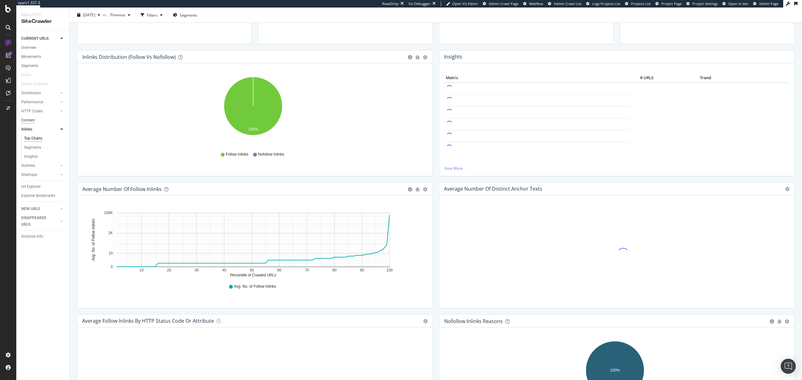
click at [30, 118] on div "Content" at bounding box center [27, 120] width 13 height 7
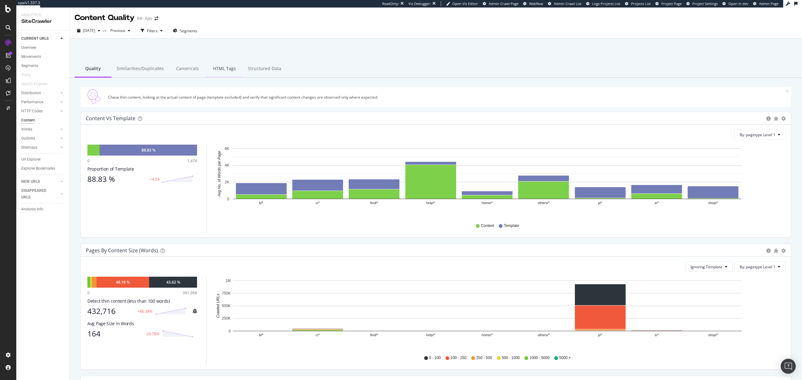
click at [217, 73] on div "HTML Tags" at bounding box center [224, 68] width 37 height 17
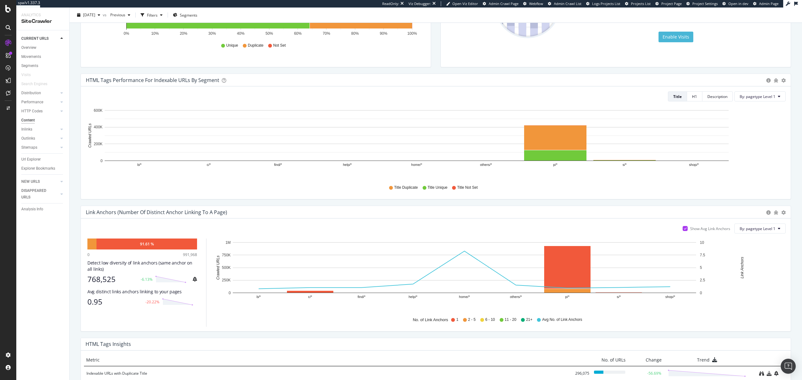
scroll to position [205, 0]
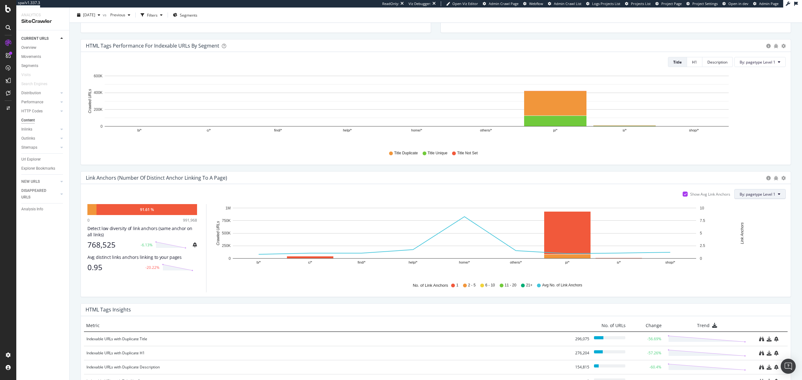
click at [401, 195] on button "By: pagetype Level 1" at bounding box center [759, 194] width 51 height 10
click at [401, 179] on icon "gear" at bounding box center [783, 178] width 4 height 4
click at [401, 197] on span "Chart (by Percentage)" at bounding box center [761, 202] width 57 height 8
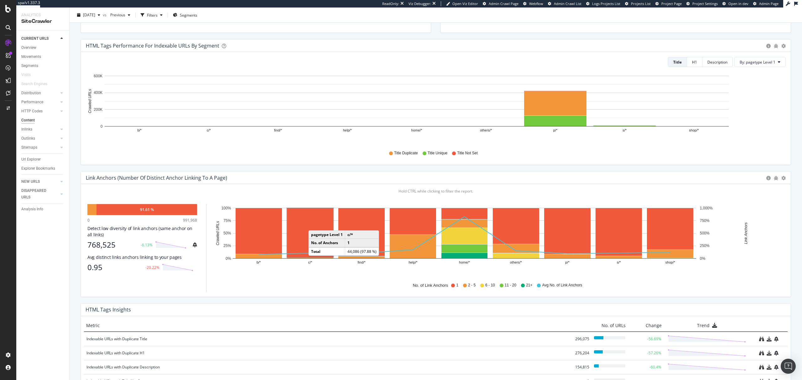
click at [315, 197] on rect "A chart." at bounding box center [310, 232] width 46 height 49
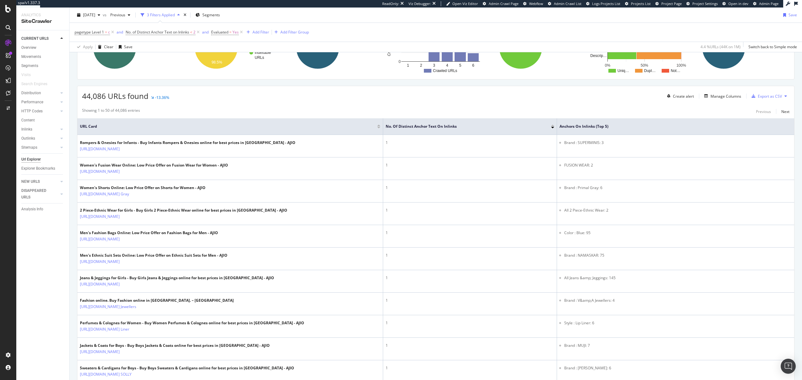
scroll to position [87, 0]
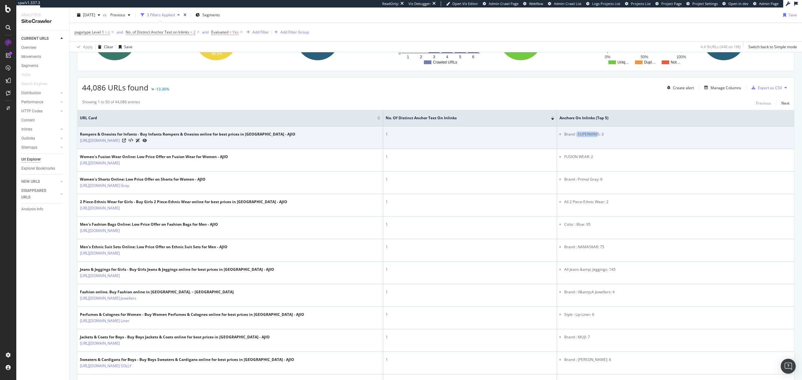
drag, startPoint x: 633, startPoint y: 137, endPoint x: 655, endPoint y: 134, distance: 21.7
click at [401, 134] on li "Brand : SUPERMINIS: 3" at bounding box center [677, 135] width 227 height 6
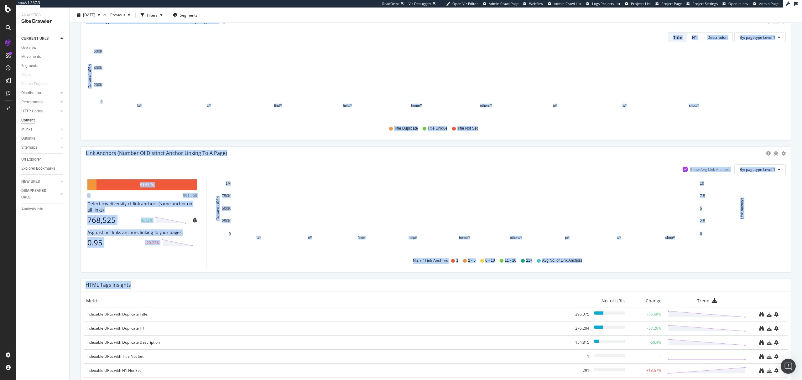
scroll to position [256, 0]
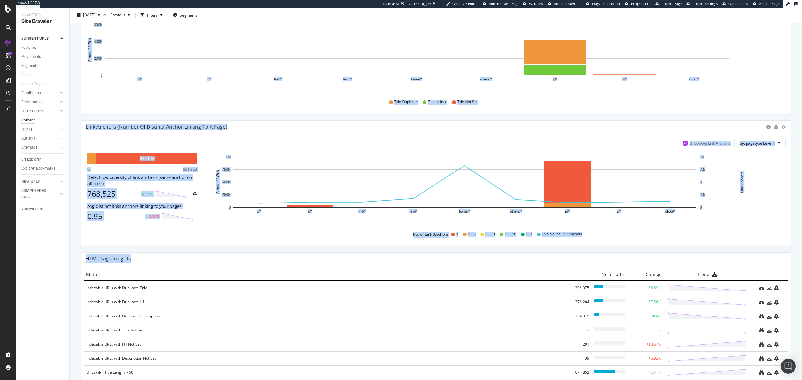
drag, startPoint x: 799, startPoint y: 168, endPoint x: 798, endPoint y: 257, distance: 89.3
click at [401, 197] on div "Content Quality RR- Ajio 2025 Aug. 5th vs Previous Filters Segments Content Eva…" at bounding box center [436, 194] width 732 height 373
click at [401, 126] on icon "gear" at bounding box center [783, 127] width 4 height 4
click at [401, 151] on span "Chart (by Percentage)" at bounding box center [761, 151] width 57 height 8
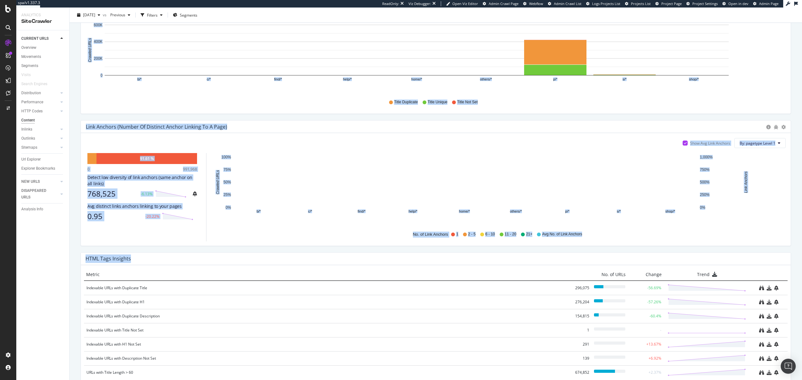
click at [401, 147] on div "Are HTML tags (H1, Title, Meta-description) unique and specific to each page? A…" at bounding box center [436, 117] width 732 height 590
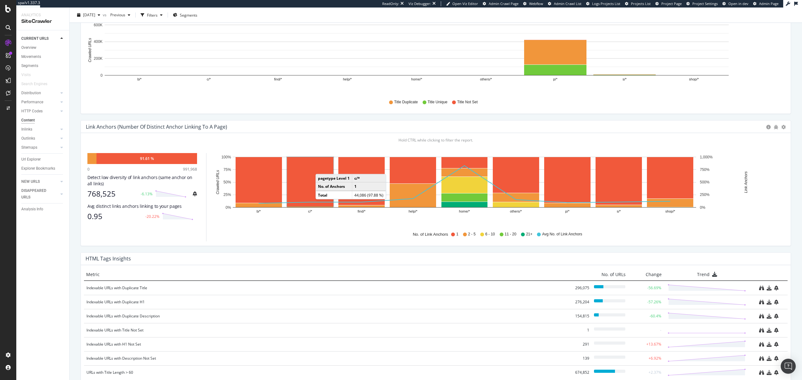
click at [322, 169] on rect "A chart." at bounding box center [310, 181] width 46 height 49
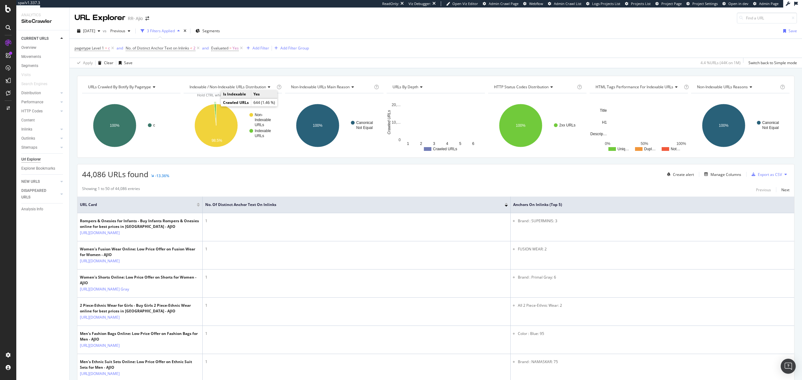
click at [215, 106] on icon "A chart." at bounding box center [215, 115] width 2 height 22
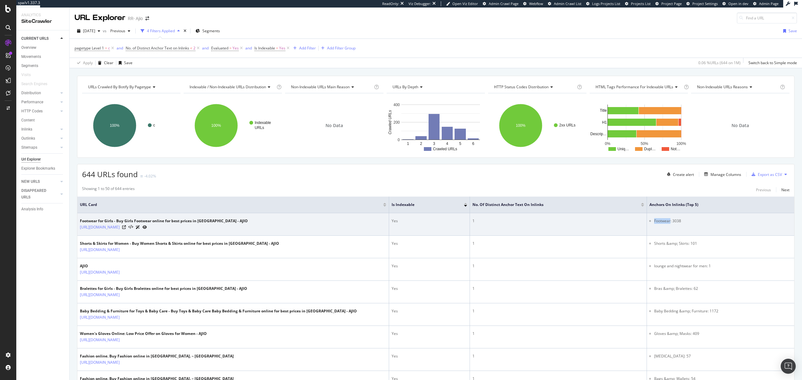
drag, startPoint x: 648, startPoint y: 222, endPoint x: 665, endPoint y: 222, distance: 16.6
click at [401, 197] on li "Footwear: 3038" at bounding box center [723, 221] width 138 height 6
click at [401, 197] on td "Footwear: 3038" at bounding box center [720, 224] width 147 height 23
drag, startPoint x: 648, startPoint y: 222, endPoint x: 664, endPoint y: 225, distance: 16.5
click at [401, 197] on li "Footwear: 3038" at bounding box center [723, 221] width 138 height 6
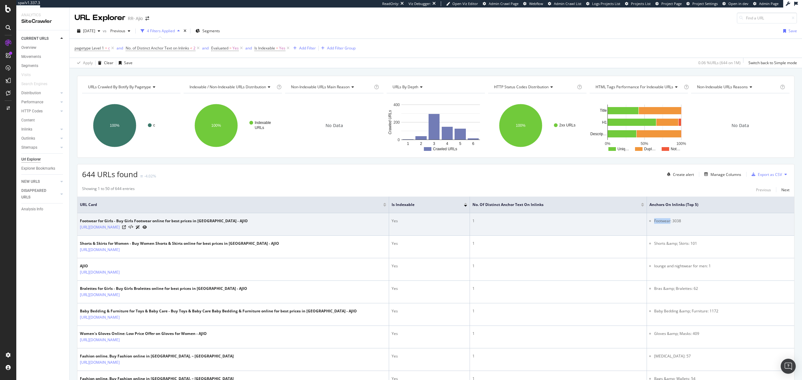
click at [401, 197] on td "Footwear: 3038" at bounding box center [720, 224] width 147 height 23
drag, startPoint x: 652, startPoint y: 222, endPoint x: 656, endPoint y: 222, distance: 4.4
click at [401, 197] on li "Footwear: 3038" at bounding box center [723, 221] width 138 height 6
click at [401, 197] on td "Footwear: 3038" at bounding box center [720, 224] width 147 height 23
click at [120, 197] on link "https://www.ajio.com/girls-footwear/c/830611" at bounding box center [100, 227] width 40 height 6
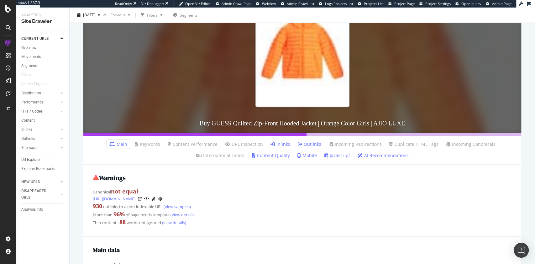
scroll to position [125, 0]
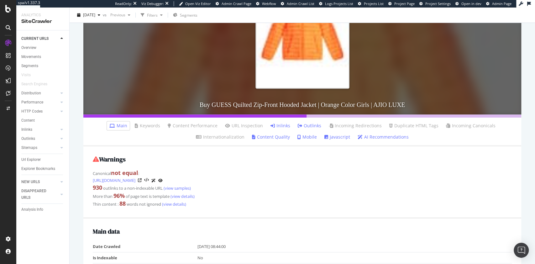
click at [280, 127] on link "Inlinks" at bounding box center [280, 125] width 20 height 6
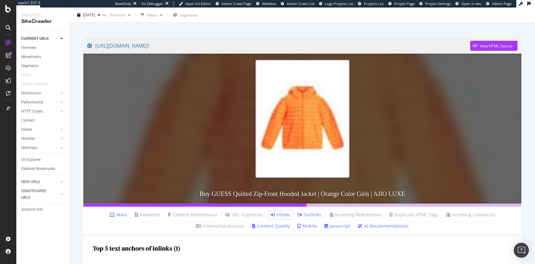
scroll to position [44, 0]
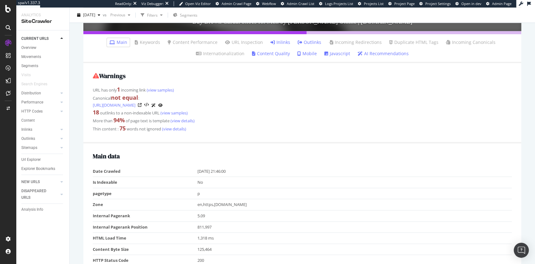
scroll to position [167, 0]
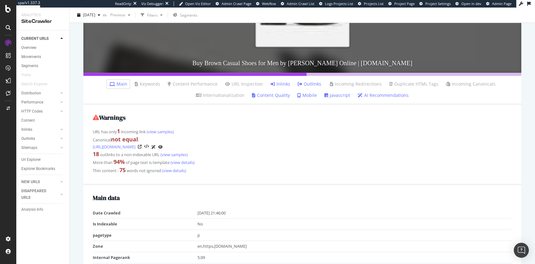
click at [282, 86] on link "Inlinks" at bounding box center [280, 84] width 20 height 6
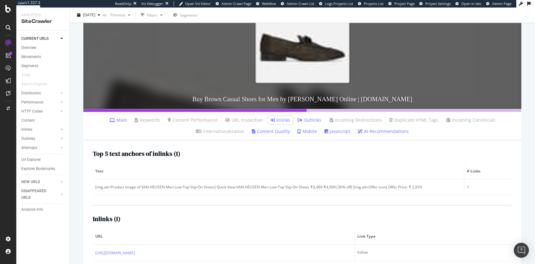
scroll to position [144, 0]
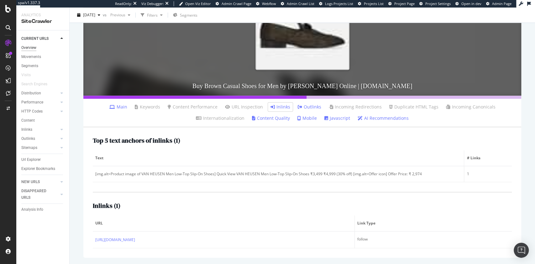
click at [34, 49] on div "Overview" at bounding box center [28, 47] width 15 height 7
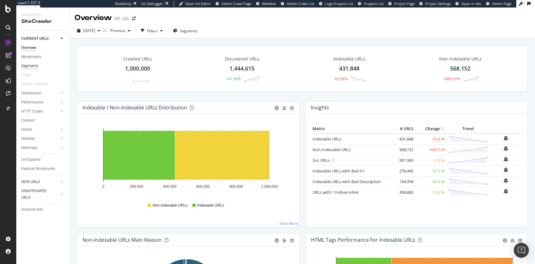
click at [32, 65] on div "Segments" at bounding box center [29, 66] width 17 height 7
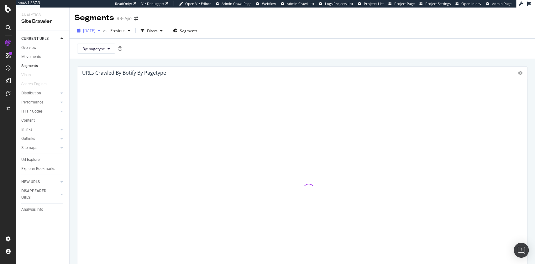
click at [95, 31] on span "[DATE]" at bounding box center [89, 30] width 12 height 5
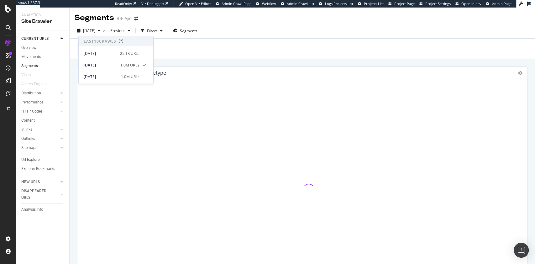
click at [295, 50] on div "By: pagetype" at bounding box center [302, 48] width 465 height 20
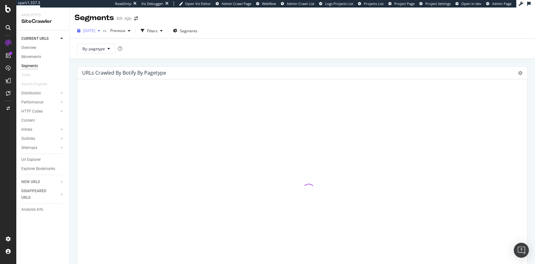
click at [90, 35] on div "[DATE]" at bounding box center [89, 30] width 28 height 9
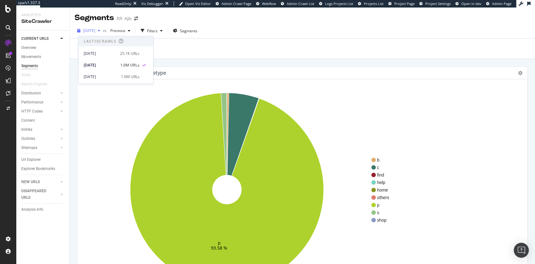
click at [95, 33] on span "[DATE]" at bounding box center [89, 30] width 12 height 5
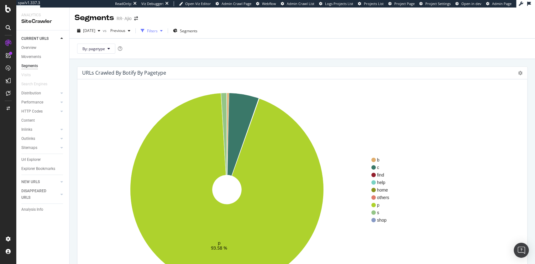
click at [158, 32] on div "Filters" at bounding box center [152, 30] width 11 height 5
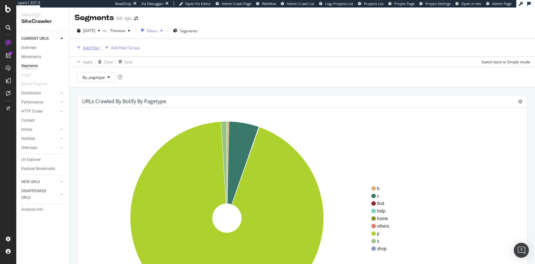
click at [93, 50] on div "Add Filter" at bounding box center [91, 47] width 17 height 5
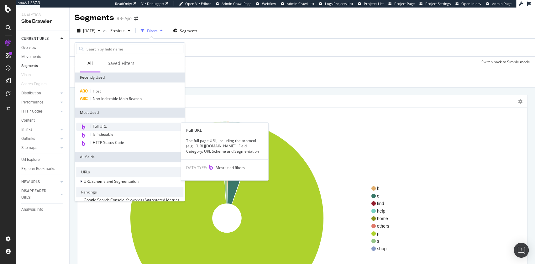
click at [112, 129] on div "Full URL" at bounding box center [129, 126] width 107 height 8
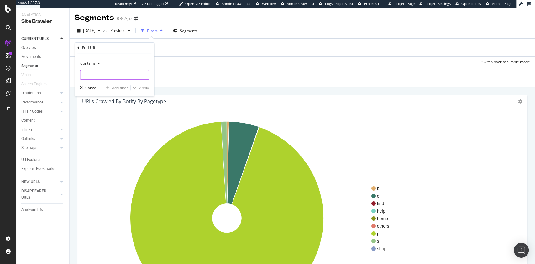
click at [116, 71] on input "text" at bounding box center [114, 75] width 68 height 10
type input "?"
click at [94, 62] on span "Contains" at bounding box center [87, 62] width 15 height 5
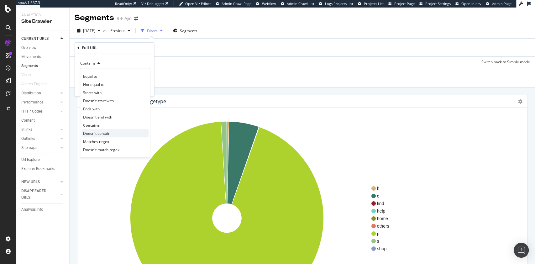
click at [99, 136] on div "Doesn't contain" at bounding box center [114, 133] width 67 height 8
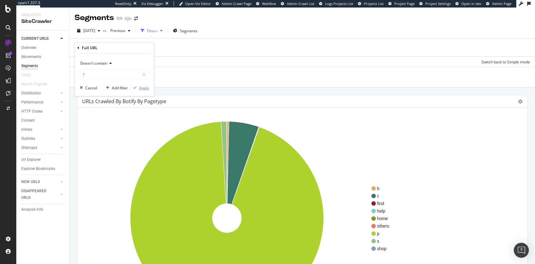
click at [144, 89] on div "Apply" at bounding box center [144, 87] width 10 height 5
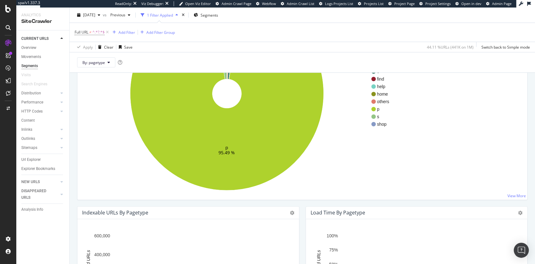
scroll to position [42, 0]
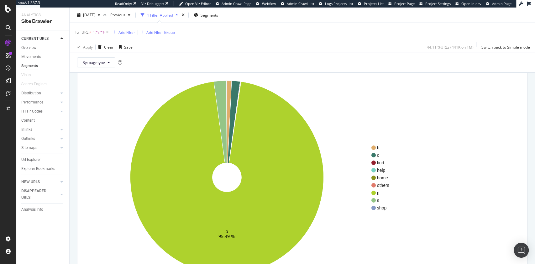
drag, startPoint x: 277, startPoint y: 164, endPoint x: 481, endPoint y: 142, distance: 206.1
click at [481, 142] on div "b c find help home others p s shop" at bounding box center [446, 177] width 151 height 201
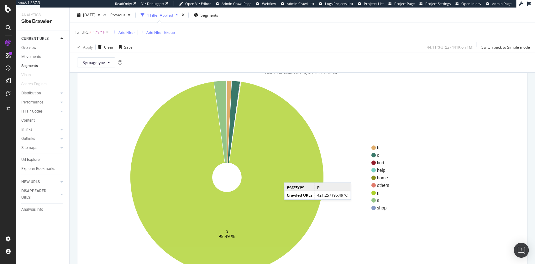
click at [290, 176] on icon at bounding box center [226, 177] width 193 height 192
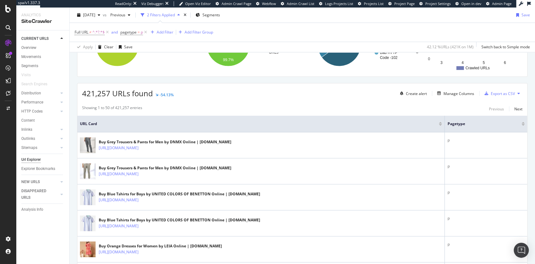
scroll to position [83, 0]
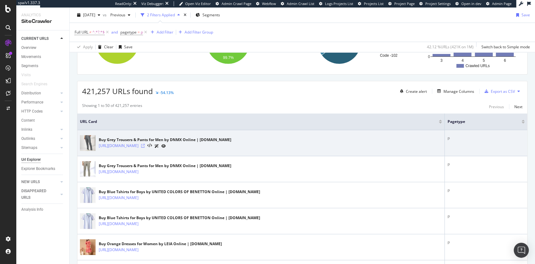
click at [145, 144] on icon at bounding box center [143, 146] width 4 height 4
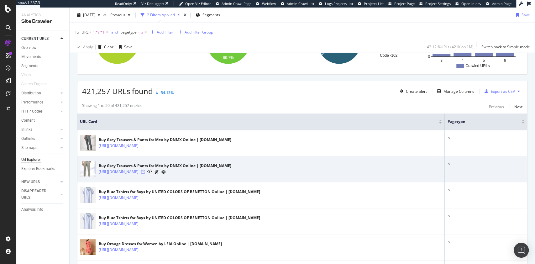
click at [145, 170] on icon at bounding box center [143, 172] width 4 height 4
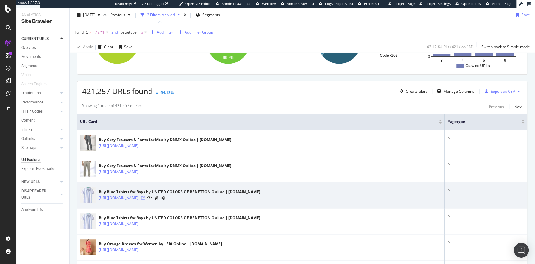
click at [145, 198] on icon at bounding box center [143, 198] width 4 height 4
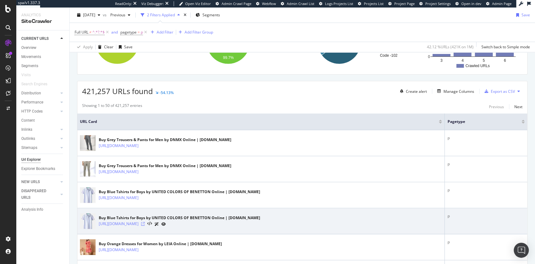
click at [145, 224] on icon at bounding box center [143, 224] width 4 height 4
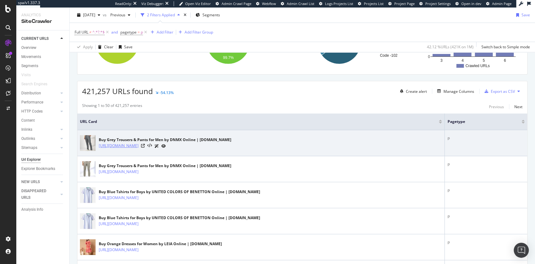
scroll to position [125, 0]
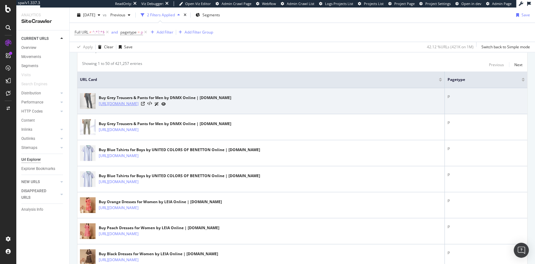
click at [138, 101] on link "https://www.ajio.com/dnmx-men-regular-fit-pleated-chinos/p/443060489_darkgrey" at bounding box center [119, 104] width 40 height 6
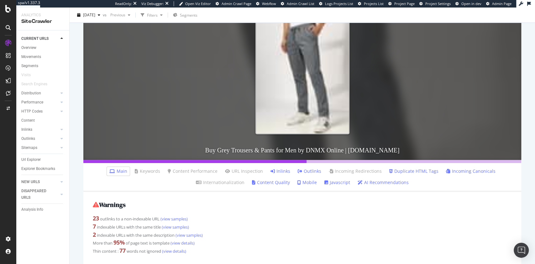
scroll to position [125, 0]
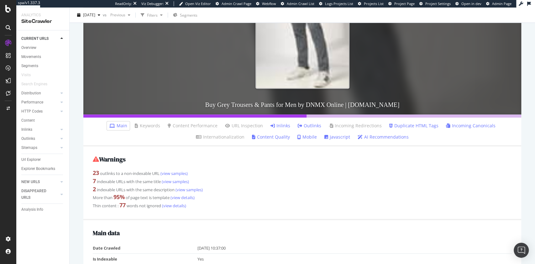
click at [280, 126] on link "Inlinks" at bounding box center [280, 125] width 20 height 6
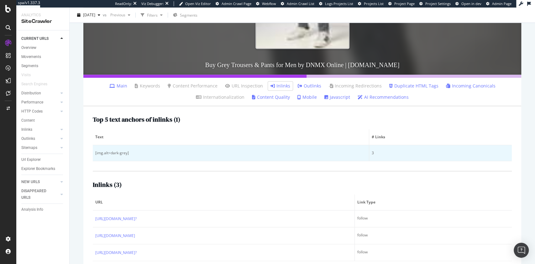
scroll to position [178, 0]
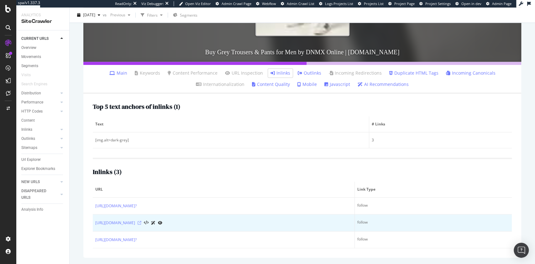
click at [141, 222] on icon at bounding box center [140, 223] width 4 height 4
click at [141, 223] on icon at bounding box center [140, 223] width 4 height 4
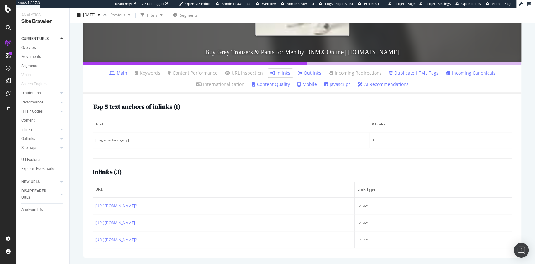
click at [449, 69] on li "Incoming Canonicals" at bounding box center [470, 73] width 55 height 9
click at [449, 73] on link "Incoming Canonicals" at bounding box center [470, 73] width 49 height 6
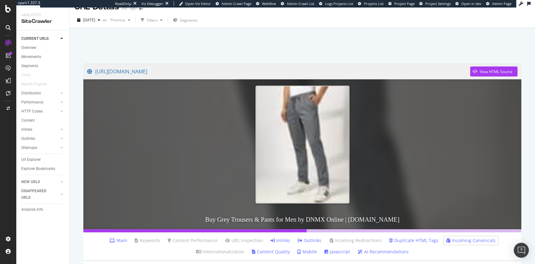
scroll to position [42, 0]
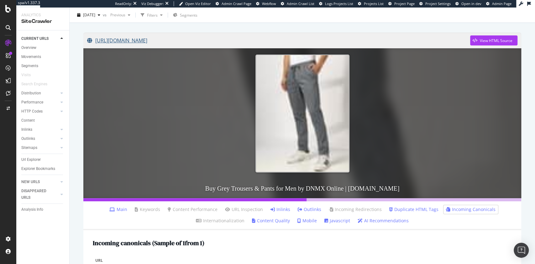
click at [248, 42] on link "[URL][DOMAIN_NAME]" at bounding box center [278, 41] width 383 height 16
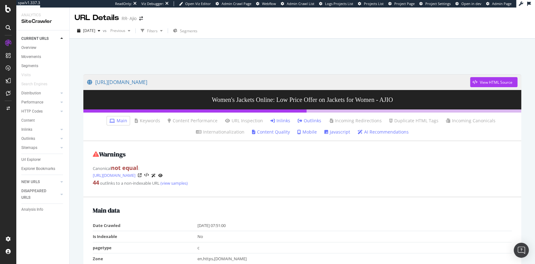
scroll to position [42, 0]
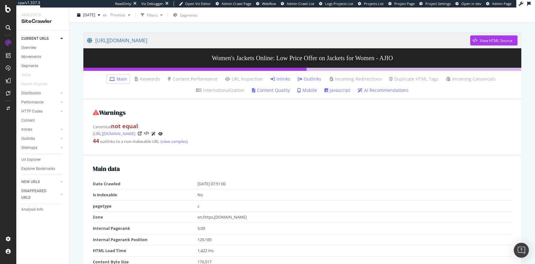
click at [281, 79] on link "Inlinks" at bounding box center [280, 79] width 20 height 6
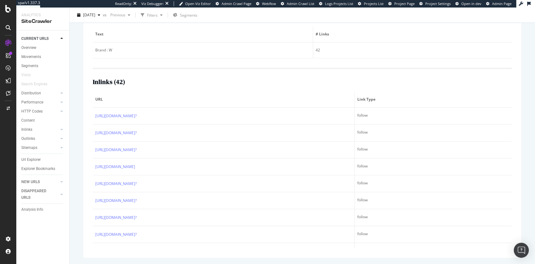
scroll to position [83, 0]
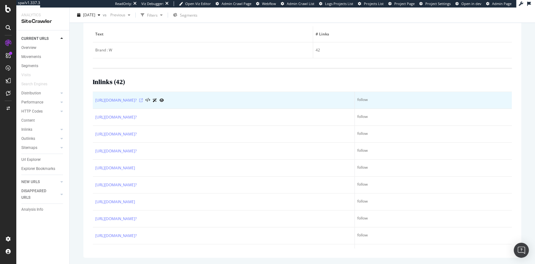
click at [143, 99] on icon at bounding box center [141, 100] width 4 height 4
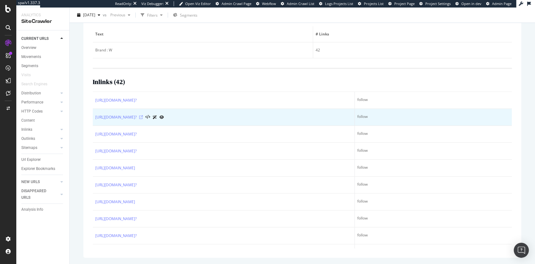
click at [143, 118] on icon at bounding box center [141, 117] width 4 height 4
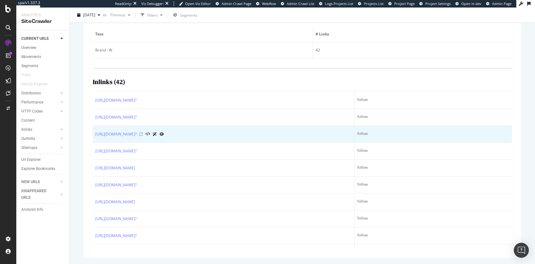
click at [143, 132] on icon at bounding box center [141, 134] width 4 height 4
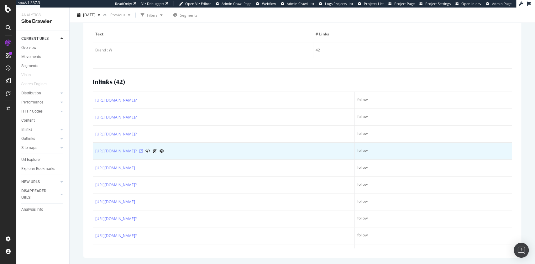
click at [143, 151] on icon at bounding box center [141, 151] width 4 height 4
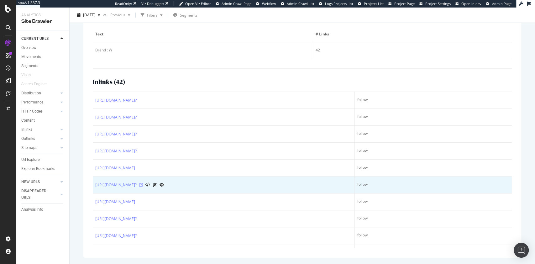
click at [143, 184] on icon at bounding box center [141, 185] width 4 height 4
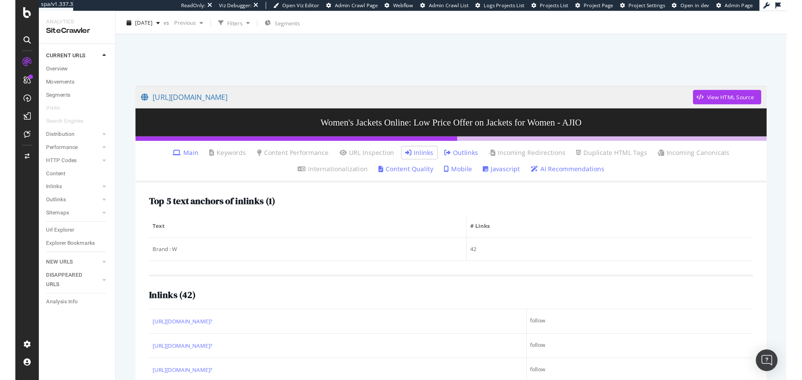
scroll to position [0, 0]
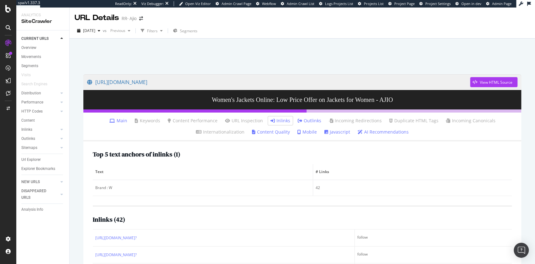
click at [122, 121] on link "Main" at bounding box center [118, 120] width 18 height 6
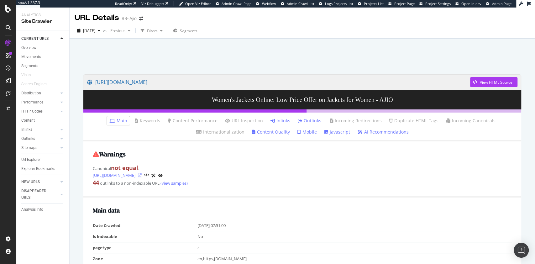
click at [142, 175] on icon at bounding box center [140, 175] width 4 height 4
click at [142, 176] on icon at bounding box center [140, 175] width 4 height 4
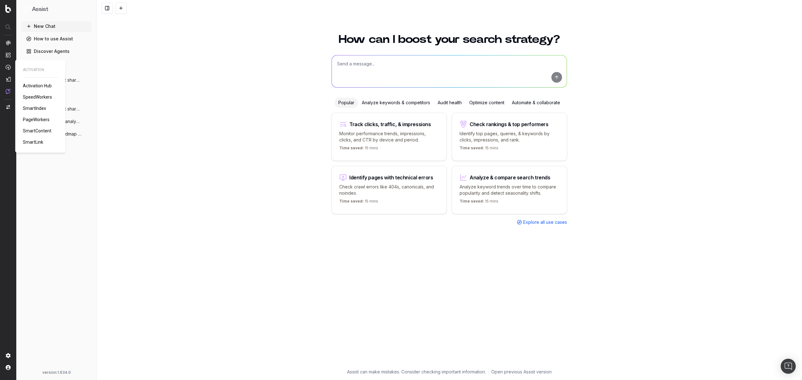
click at [37, 119] on span "PageWorkers" at bounding box center [36, 119] width 27 height 5
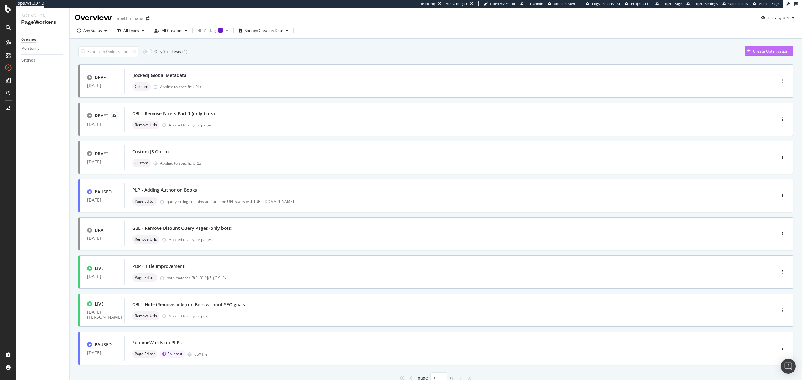
click at [760, 50] on div "Create Optimization" at bounding box center [770, 51] width 35 height 5
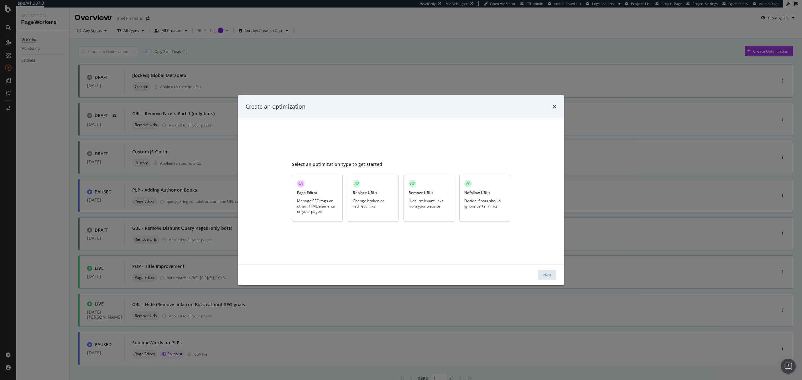
click at [413, 194] on div "Remove URLs" at bounding box center [420, 192] width 25 height 5
click at [356, 196] on div "Replace URLs Change broken or redirect links" at bounding box center [373, 198] width 51 height 47
click at [545, 274] on div "Next" at bounding box center [547, 275] width 8 height 5
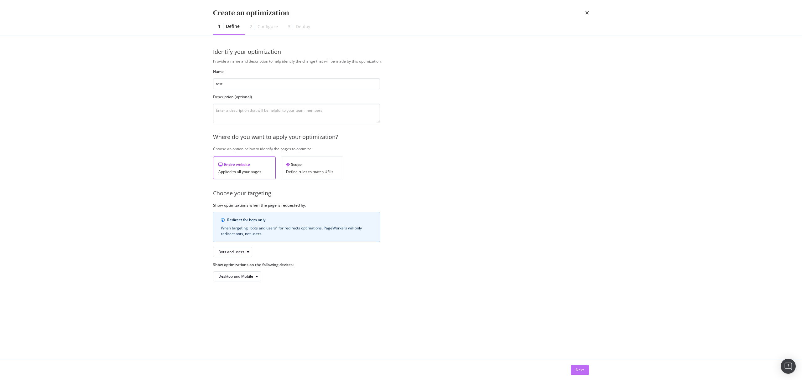
type input "test"
click at [579, 368] on div "Next" at bounding box center [580, 369] width 8 height 5
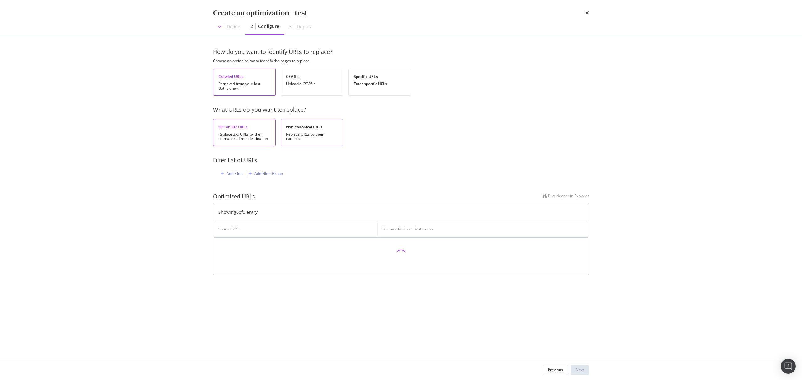
click at [312, 128] on div "Non-canonical URLs" at bounding box center [312, 126] width 52 height 5
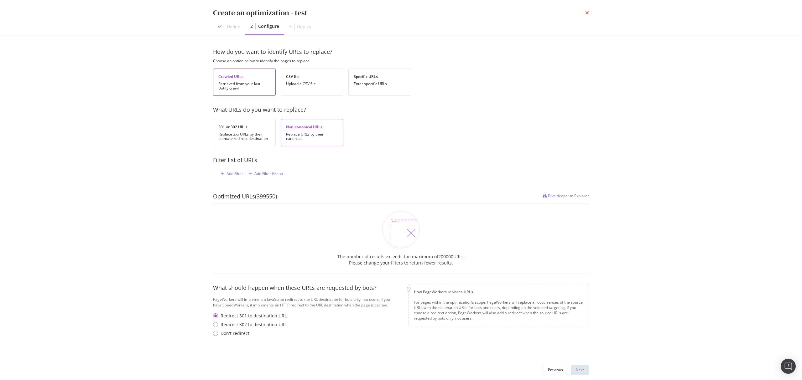
click at [587, 12] on icon "times" at bounding box center [587, 12] width 4 height 5
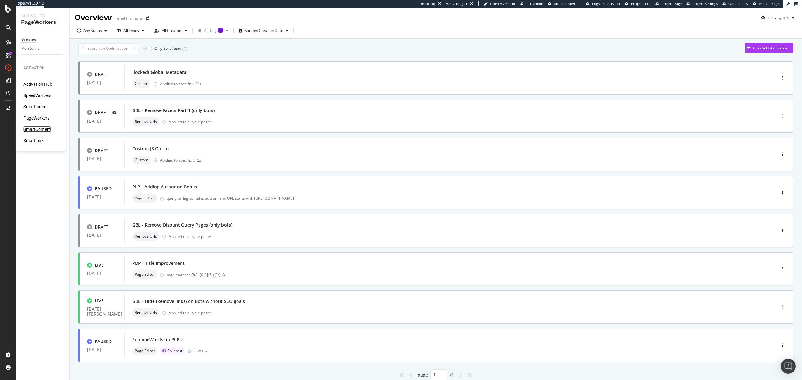
click at [43, 129] on div "SmartContent" at bounding box center [37, 129] width 28 height 6
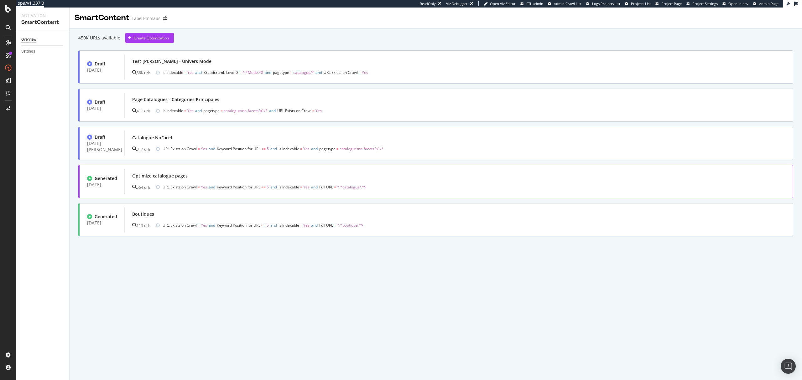
click at [452, 178] on div "Optimize catalogue pages" at bounding box center [458, 176] width 653 height 9
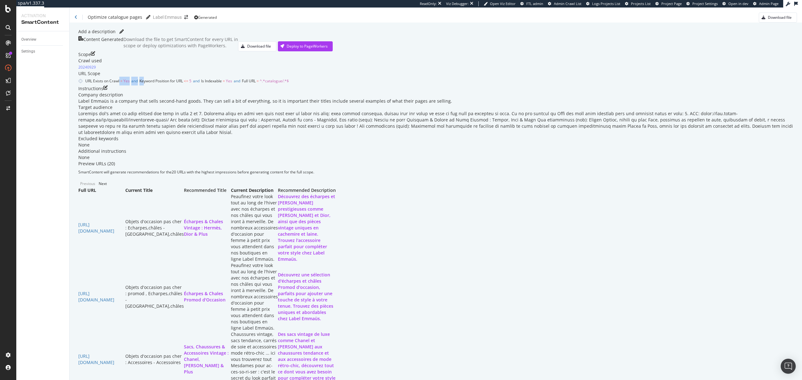
drag, startPoint x: 172, startPoint y: 166, endPoint x: 181, endPoint y: 166, distance: 8.8
click at [181, 84] on span "URL Exists on Crawl = Yes and Keyword Position for URL <= 5 and Is Indexable = …" at bounding box center [187, 80] width 204 height 5
click at [183, 86] on div "Scope Crawl used 20240929 URL Scope URL Exists on Crawl = Yes and Keyword Posit…" at bounding box center [435, 68] width 715 height 34
drag, startPoint x: 196, startPoint y: 164, endPoint x: 208, endPoint y: 164, distance: 12.2
click at [183, 84] on span "Keyword Position for URL" at bounding box center [161, 80] width 44 height 5
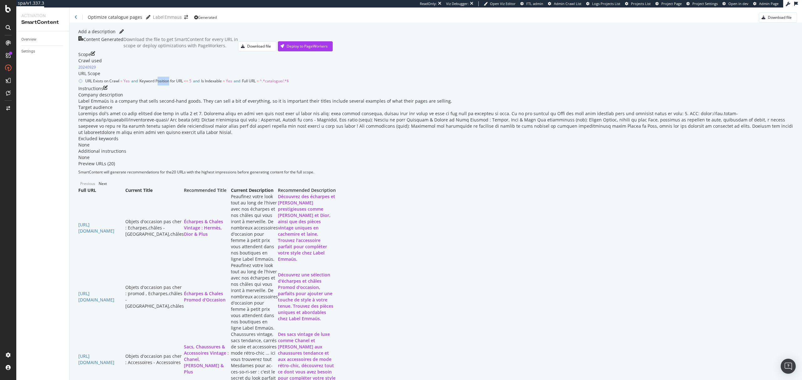
click at [256, 84] on span "Full URL" at bounding box center [249, 80] width 14 height 5
drag, startPoint x: 348, startPoint y: 165, endPoint x: 309, endPoint y: 165, distance: 39.8
click at [309, 86] on div "URL Exists on Crawl = Yes and Keyword Position for URL <= 5 and Is Indexable = …" at bounding box center [435, 81] width 715 height 9
click at [372, 161] on div "Instructions Company description Label Emmaüs is a company that sells second-ha…" at bounding box center [435, 123] width 715 height 75
drag, startPoint x: 145, startPoint y: 212, endPoint x: 246, endPoint y: 212, distance: 100.9
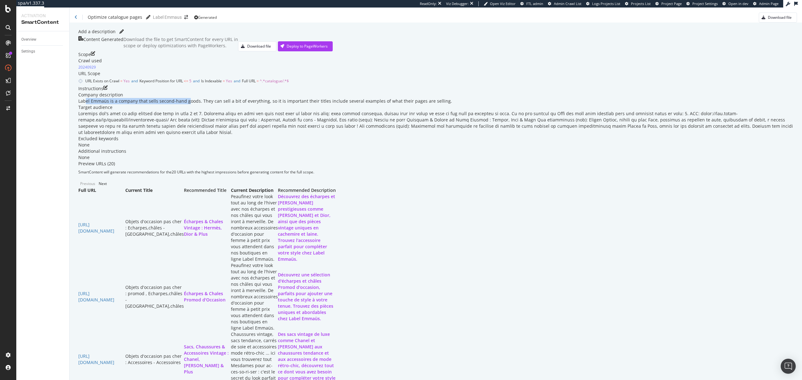
click at [246, 104] on div "Label Emmaüs is a company that sells second-hand goods. They can sell a bit of …" at bounding box center [435, 101] width 715 height 6
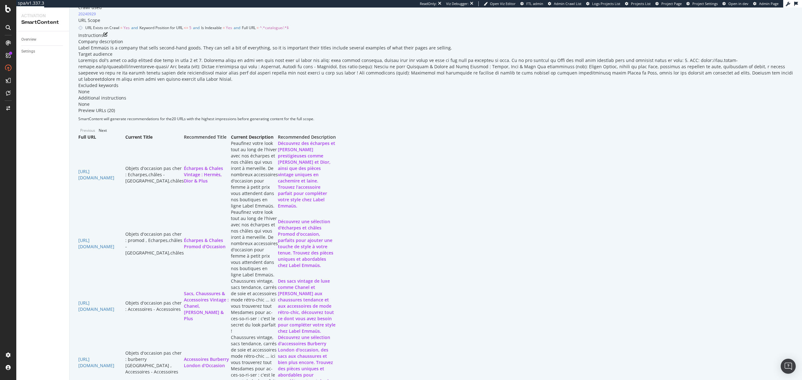
scroll to position [83, 0]
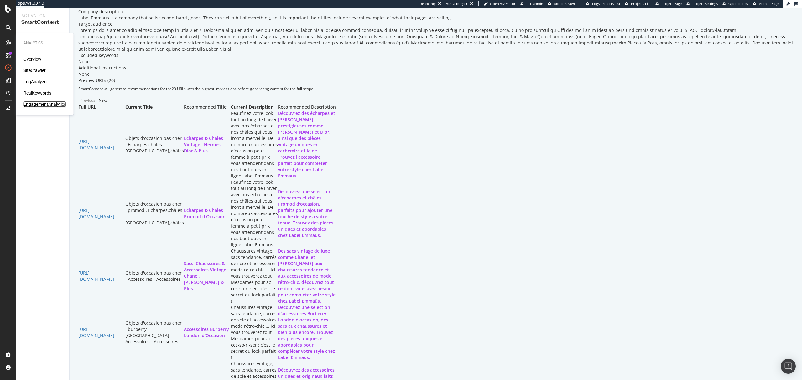
click at [40, 104] on div "EngagementAnalytics" at bounding box center [44, 104] width 43 height 6
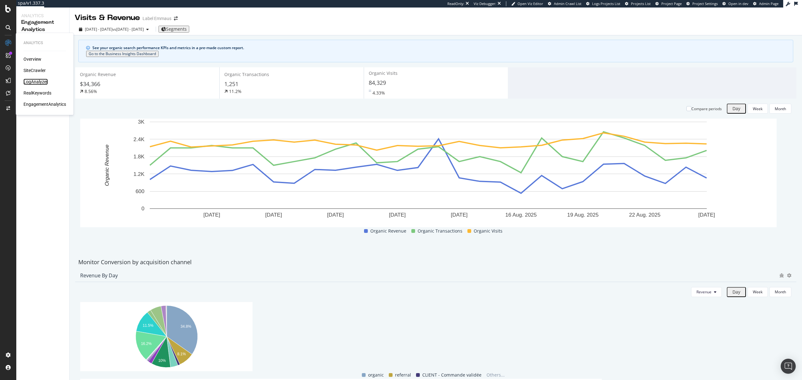
click at [35, 81] on div "LogAnalyzer" at bounding box center [35, 82] width 24 height 6
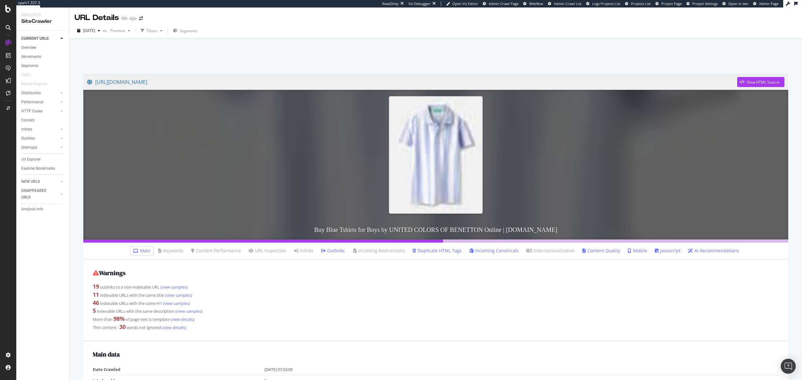
click at [435, 249] on link "Duplicate HTML Tags" at bounding box center [437, 251] width 49 height 6
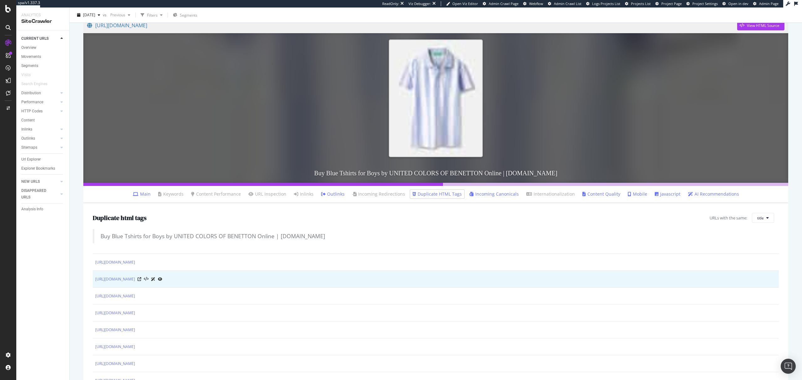
scroll to position [98, 0]
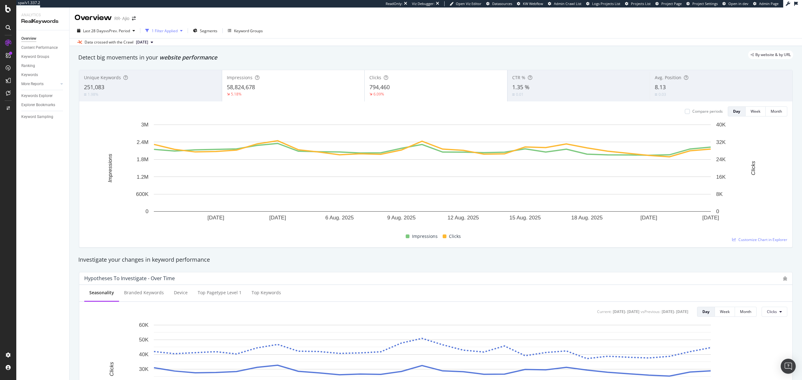
click at [180, 33] on div "1 Filter Applied" at bounding box center [164, 30] width 42 height 9
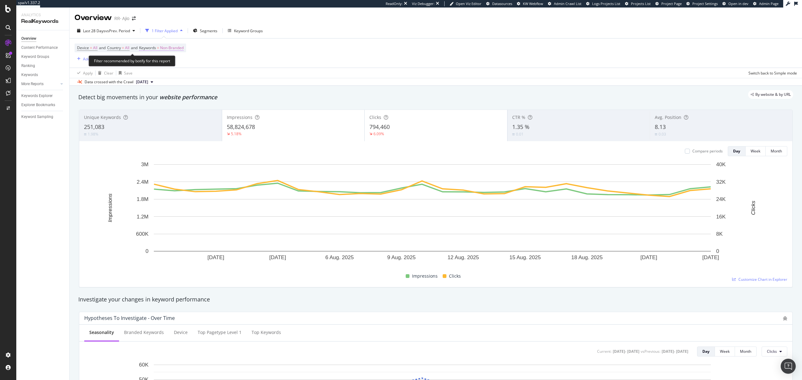
click at [172, 51] on span "Non-Branded" at bounding box center [171, 48] width 23 height 9
click at [176, 55] on div "button" at bounding box center [174, 53] width 8 height 4
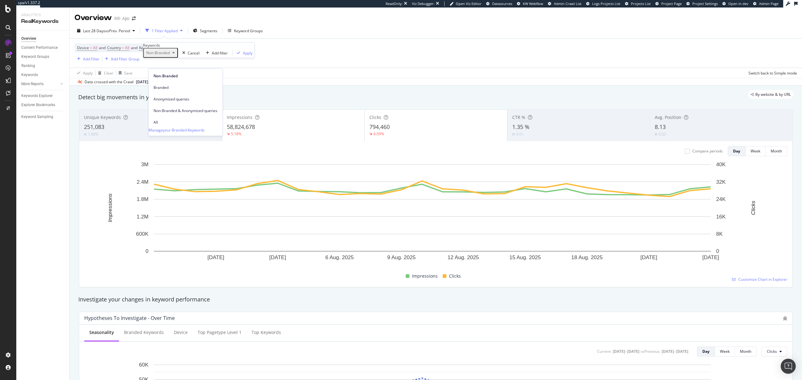
click at [302, 85] on div "Data crossed with the Crawl [DATE]" at bounding box center [436, 82] width 732 height 8
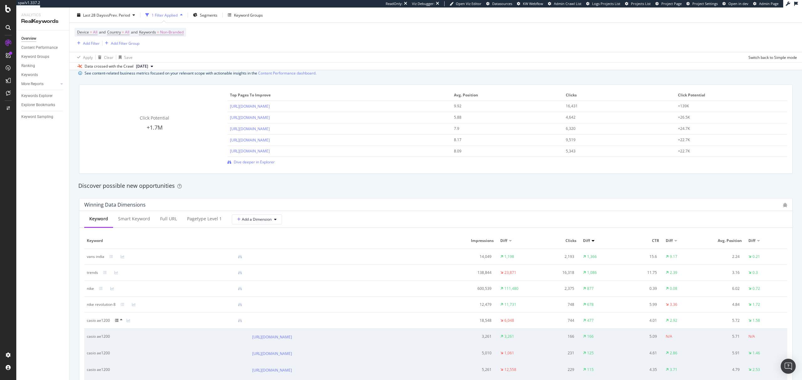
scroll to position [418, 0]
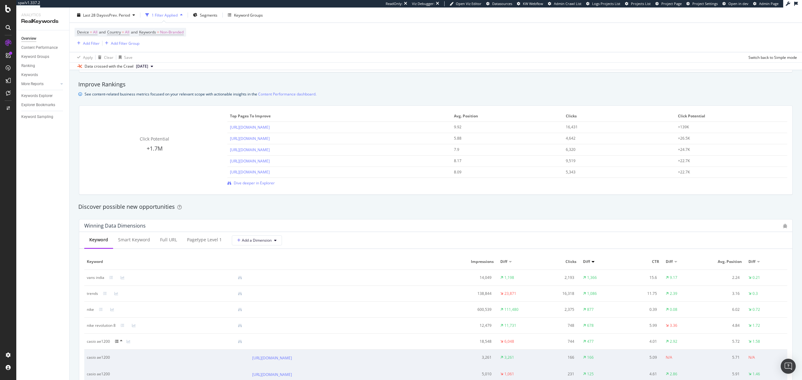
click at [120, 342] on icon at bounding box center [121, 341] width 3 height 4
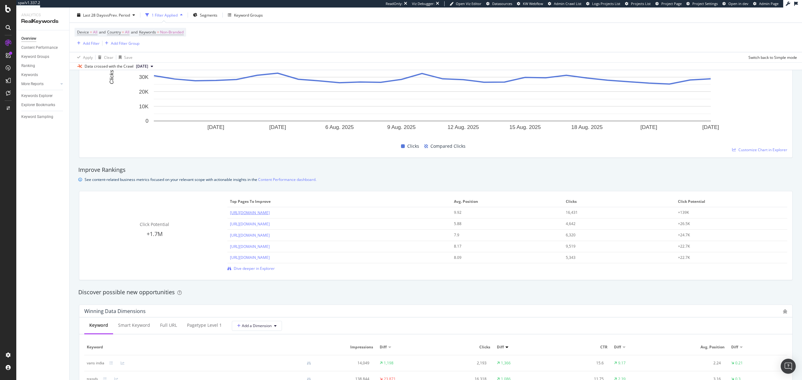
scroll to position [334, 0]
drag, startPoint x: 146, startPoint y: 236, endPoint x: 168, endPoint y: 235, distance: 22.3
click at [168, 235] on div "+1.7M" at bounding box center [154, 232] width 141 height 8
click at [270, 236] on link "[URL][DOMAIN_NAME]" at bounding box center [250, 233] width 40 height 5
click at [374, 181] on div "See content-related business metrics focused on your relevant scope with action…" at bounding box center [435, 177] width 715 height 7
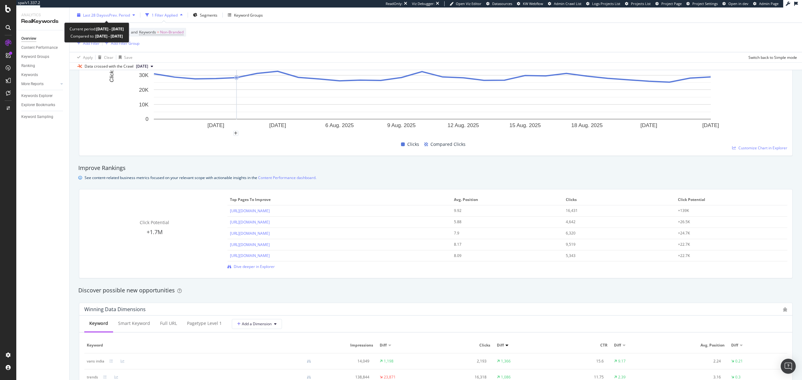
click at [107, 18] on div "Last 28 Days vs Prev. Period" at bounding box center [106, 14] width 63 height 9
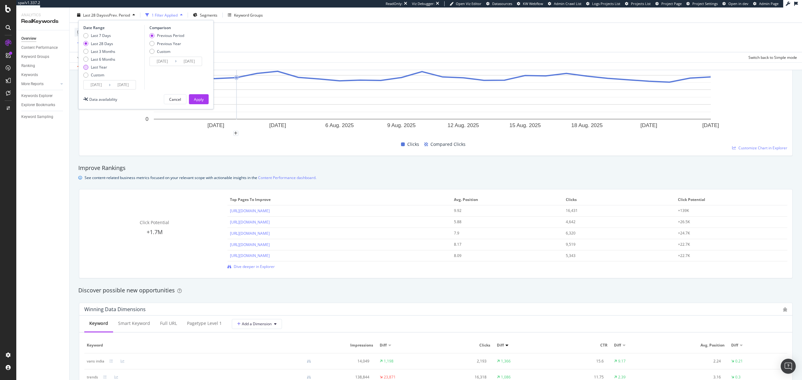
click at [98, 67] on div "Last Year" at bounding box center [99, 67] width 16 height 5
type input "2024/08/25"
click at [205, 99] on button "Apply" at bounding box center [199, 99] width 20 height 10
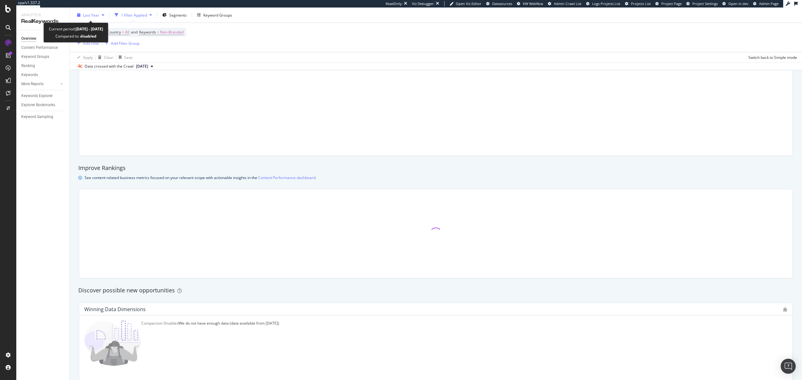
click at [98, 14] on span "Last Year" at bounding box center [91, 14] width 16 height 5
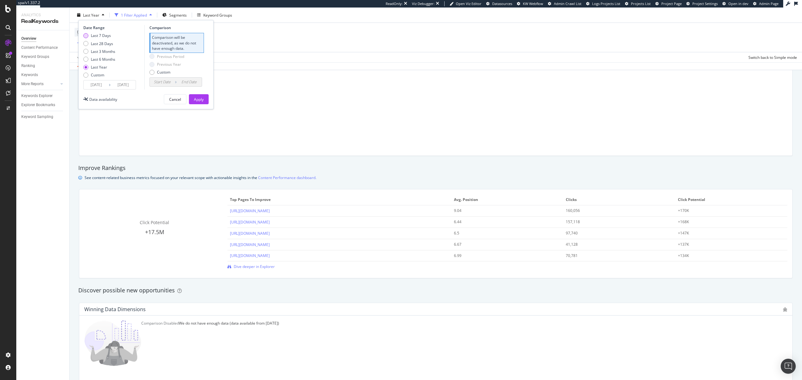
click at [98, 37] on div "Last 7 Days" at bounding box center [101, 35] width 20 height 5
type input "2025/08/18"
type input "2025/08/11"
type input "2025/08/17"
click at [206, 103] on button "Apply" at bounding box center [199, 99] width 20 height 10
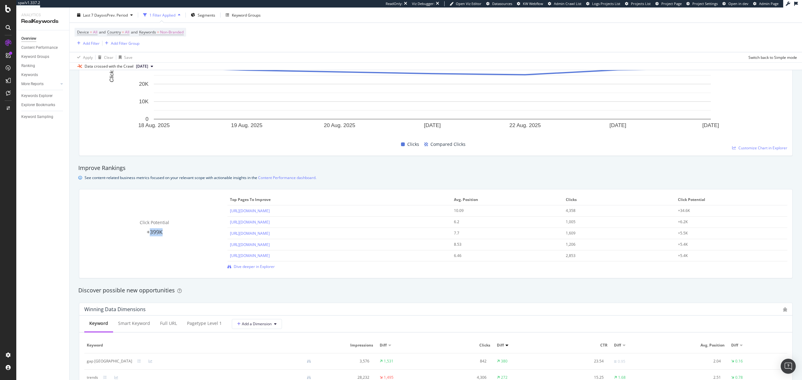
drag, startPoint x: 150, startPoint y: 236, endPoint x: 164, endPoint y: 236, distance: 13.8
click at [164, 236] on div "+399K" at bounding box center [154, 232] width 141 height 8
click at [270, 234] on link "[URL][DOMAIN_NAME]" at bounding box center [250, 233] width 40 height 5
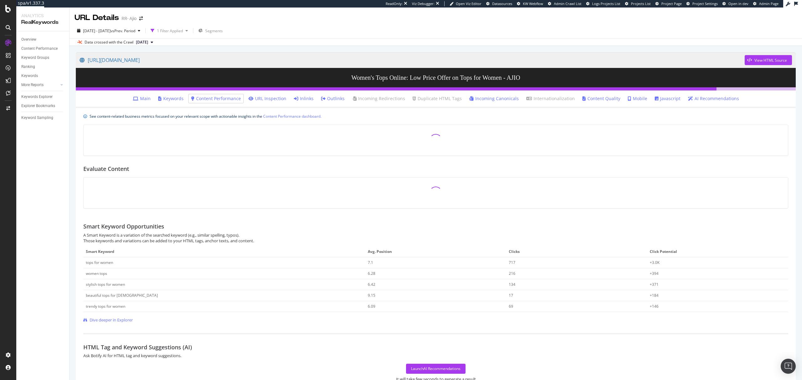
click at [179, 98] on link "Keywords" at bounding box center [170, 99] width 25 height 6
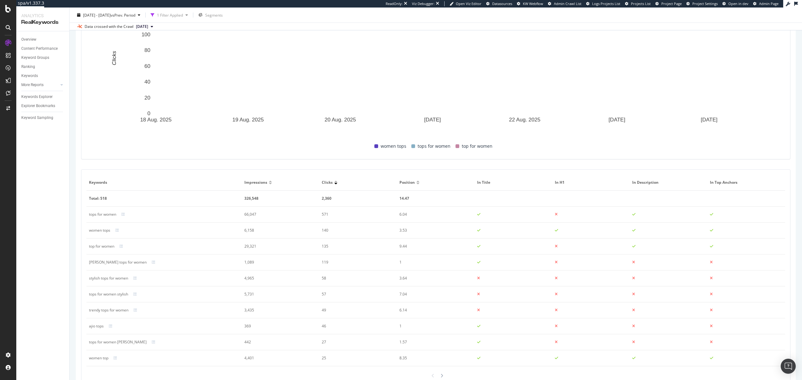
scroll to position [167, 0]
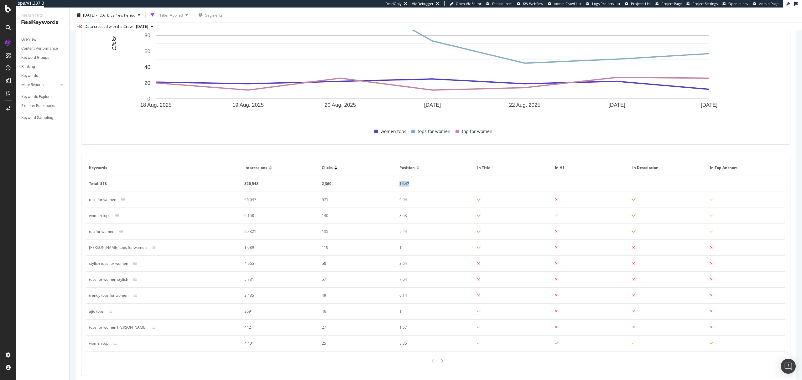
drag, startPoint x: 396, startPoint y: 185, endPoint x: 419, endPoint y: 184, distance: 23.2
click at [419, 184] on td "14.47" at bounding box center [436, 184] width 78 height 16
click at [103, 201] on div "tops for women" at bounding box center [102, 200] width 27 height 6
drag, startPoint x: 91, startPoint y: 202, endPoint x: 119, endPoint y: 201, distance: 28.9
click at [119, 201] on div "tops for women" at bounding box center [164, 200] width 150 height 6
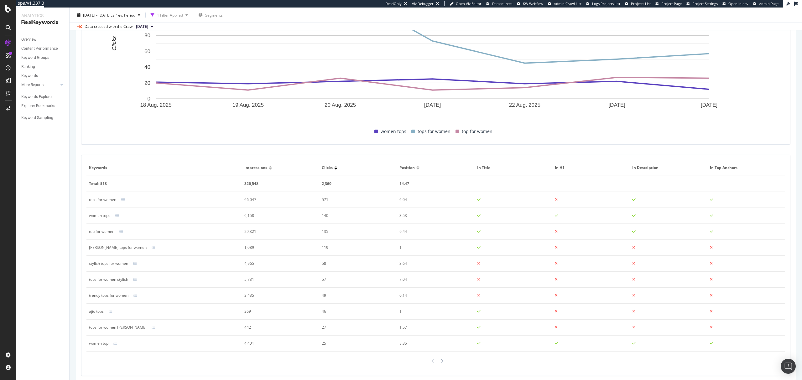
click at [94, 218] on div "women tops" at bounding box center [99, 216] width 21 height 6
drag, startPoint x: 90, startPoint y: 298, endPoint x: 117, endPoint y: 298, distance: 26.6
click at [117, 298] on div "trendy tops for women" at bounding box center [108, 296] width 39 height 6
click at [118, 298] on div "trendy tops for women" at bounding box center [108, 296] width 39 height 6
click at [99, 298] on div "trendy tops for women" at bounding box center [108, 296] width 39 height 6
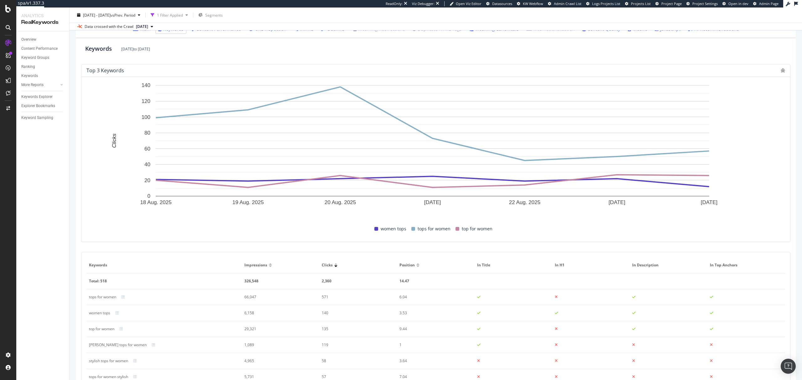
scroll to position [0, 0]
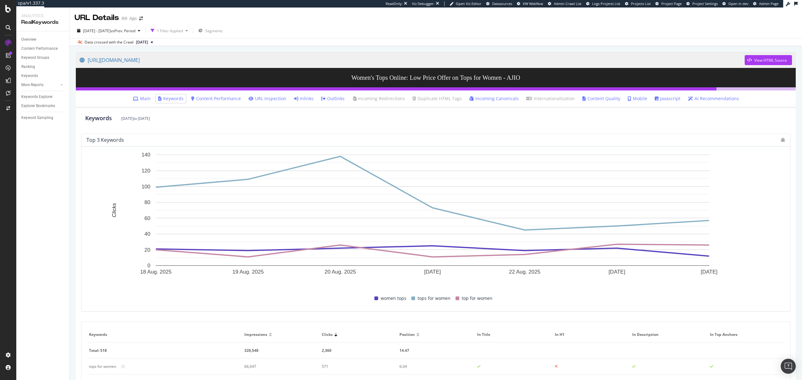
click at [309, 100] on link "Inlinks" at bounding box center [304, 99] width 20 height 6
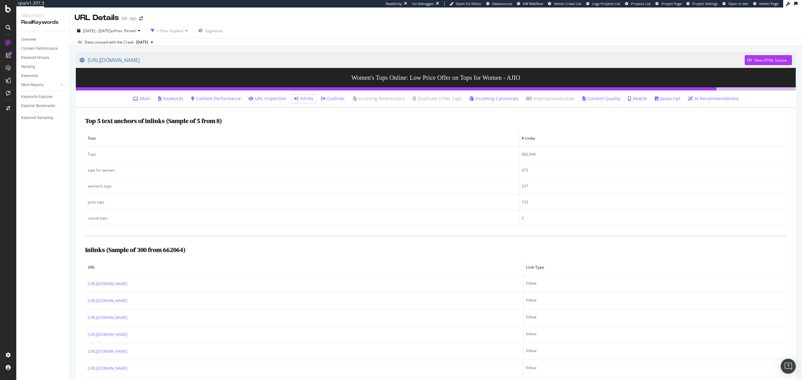
click at [146, 101] on link "Main" at bounding box center [142, 99] width 18 height 6
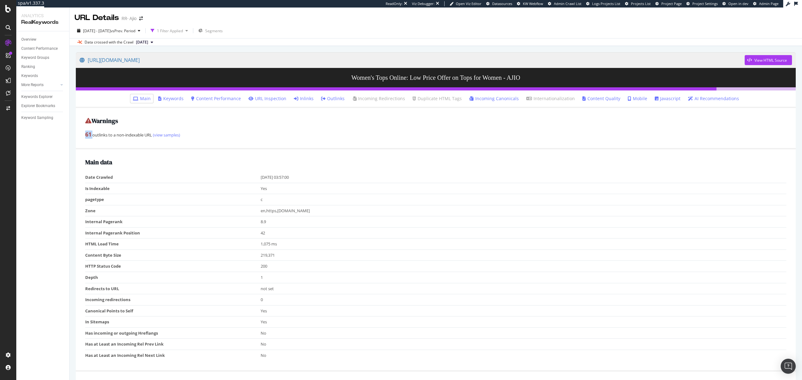
drag, startPoint x: 92, startPoint y: 135, endPoint x: 86, endPoint y: 136, distance: 5.6
click at [86, 136] on div "61 outlinks to a non-indexable URL (view samples)" at bounding box center [435, 135] width 701 height 8
click at [86, 136] on strong "61" at bounding box center [88, 135] width 6 height 8
click at [93, 136] on div "61 outlinks to a non-indexable URL (view samples)" at bounding box center [435, 135] width 701 height 8
drag, startPoint x: 112, startPoint y: 136, endPoint x: 142, endPoint y: 135, distance: 30.4
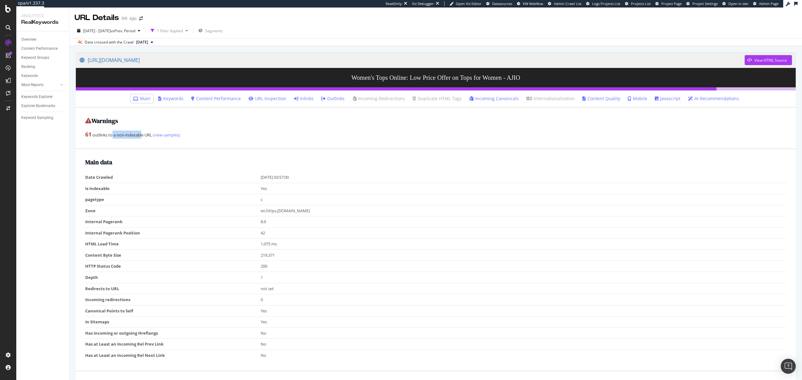
click at [142, 135] on div "61 outlinks to a non-indexable URL (view samples)" at bounding box center [435, 135] width 701 height 8
click at [29, 67] on div "Ranking" at bounding box center [28, 67] width 14 height 7
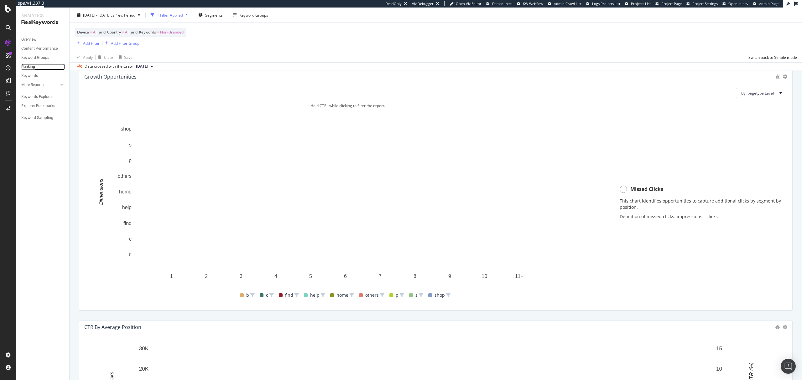
scroll to position [368, 0]
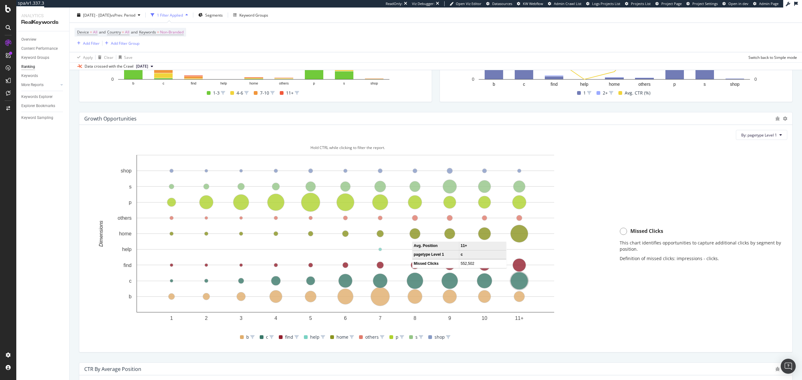
click at [522, 281] on circle "A chart." at bounding box center [520, 282] width 18 height 18
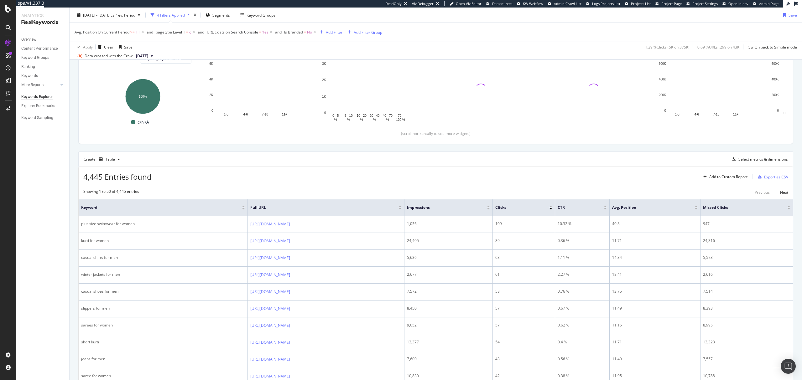
scroll to position [83, 0]
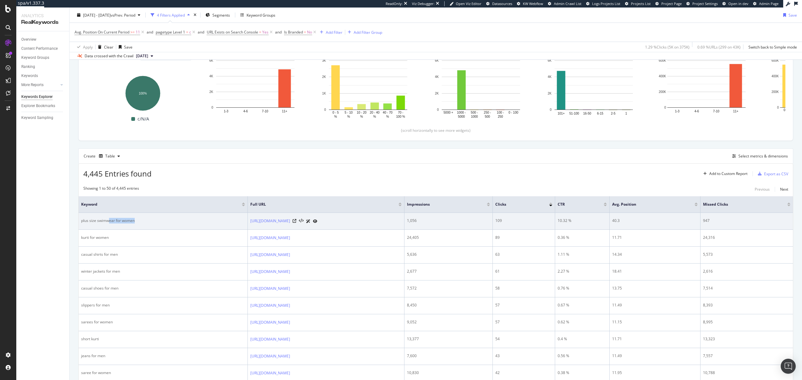
drag, startPoint x: 142, startPoint y: 223, endPoint x: 110, endPoint y: 222, distance: 32.6
click at [110, 222] on div "plus size swimwear for women" at bounding box center [163, 221] width 164 height 6
click at [132, 222] on div "plus size swimwear for women" at bounding box center [163, 221] width 164 height 6
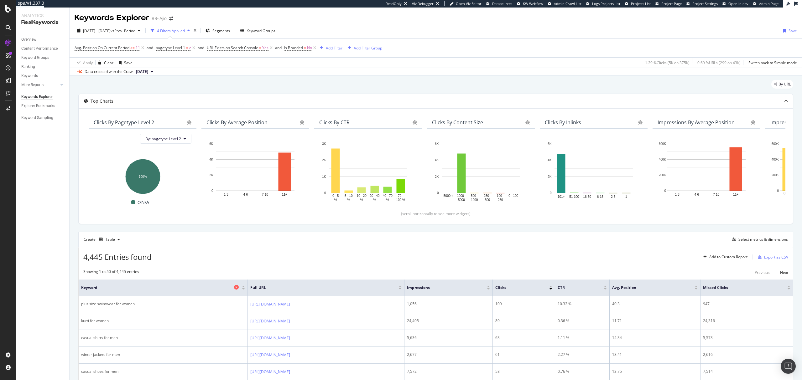
scroll to position [42, 0]
